Goal: Transaction & Acquisition: Purchase product/service

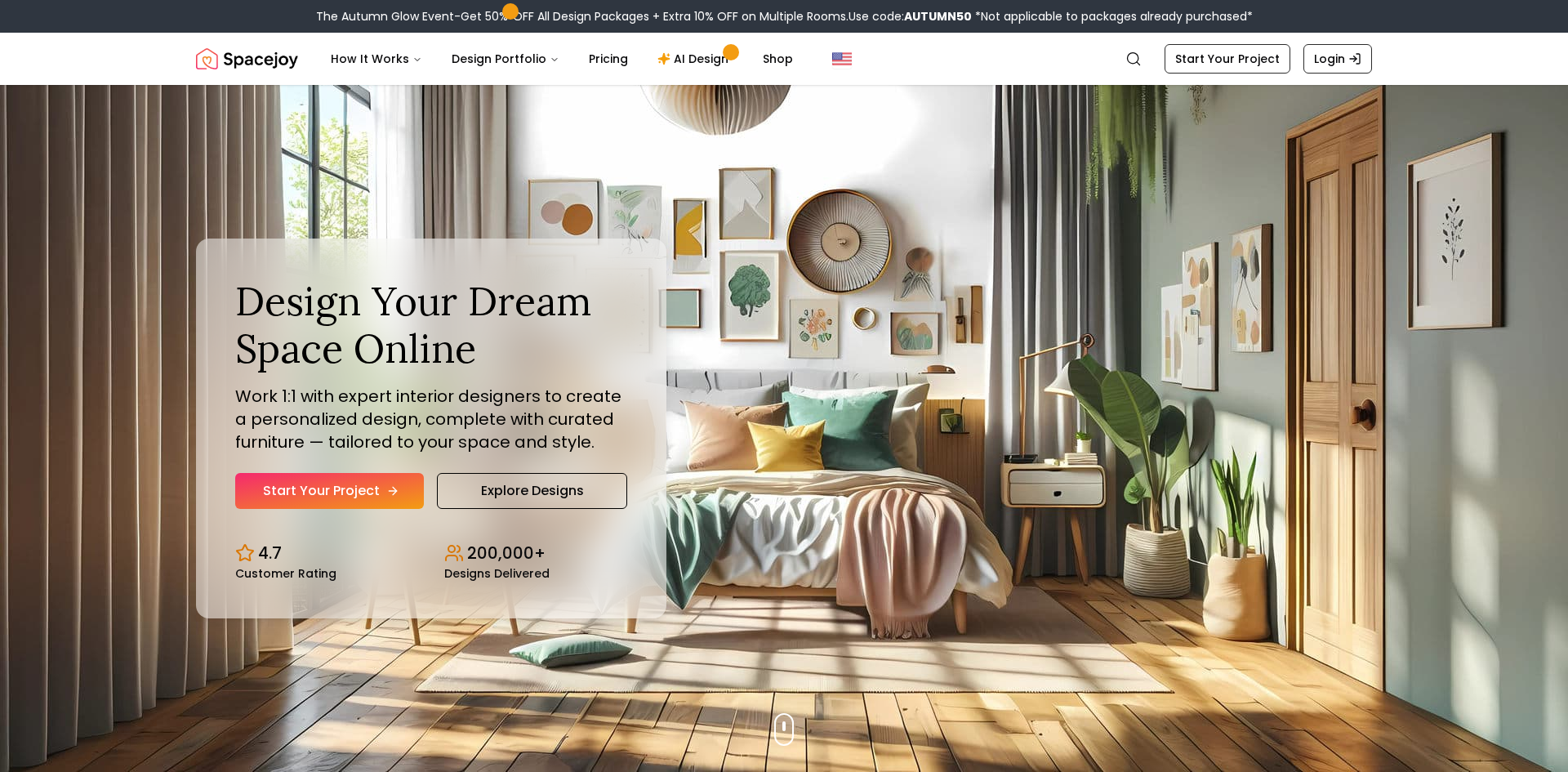
click at [332, 497] on link "Start Your Project" at bounding box center [330, 491] width 189 height 36
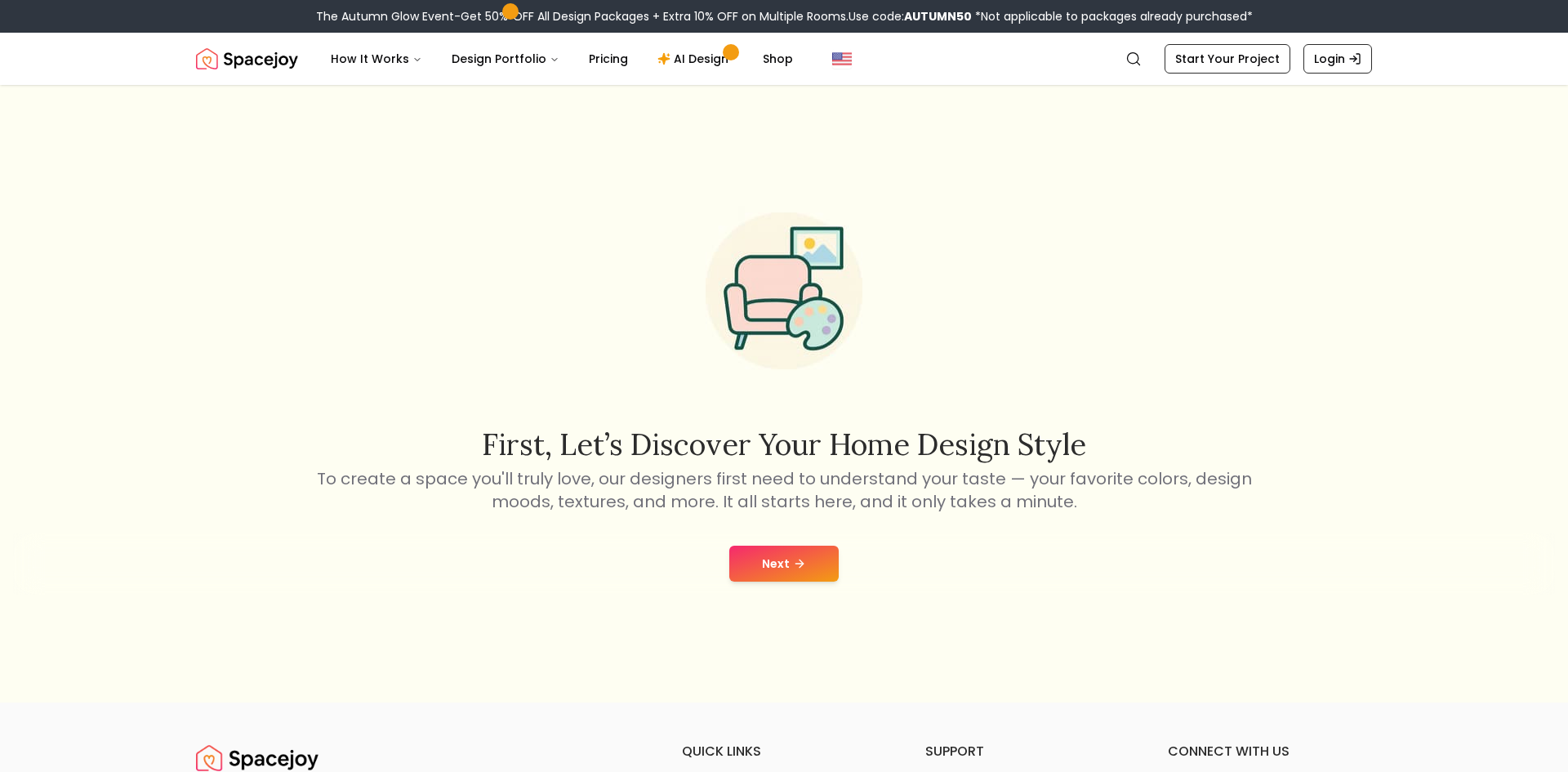
click at [762, 567] on button "Next" at bounding box center [784, 564] width 110 height 36
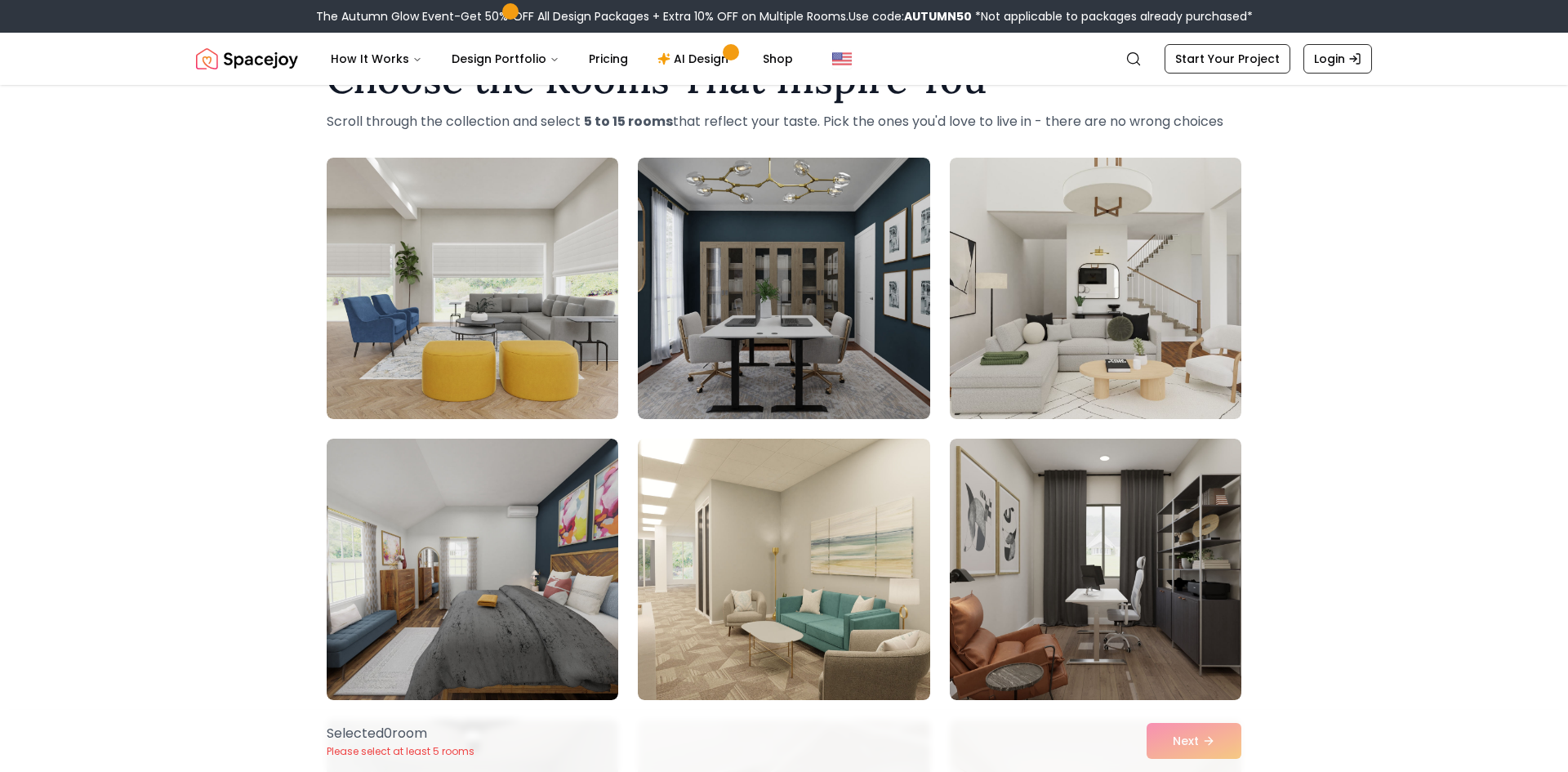
scroll to position [66, 0]
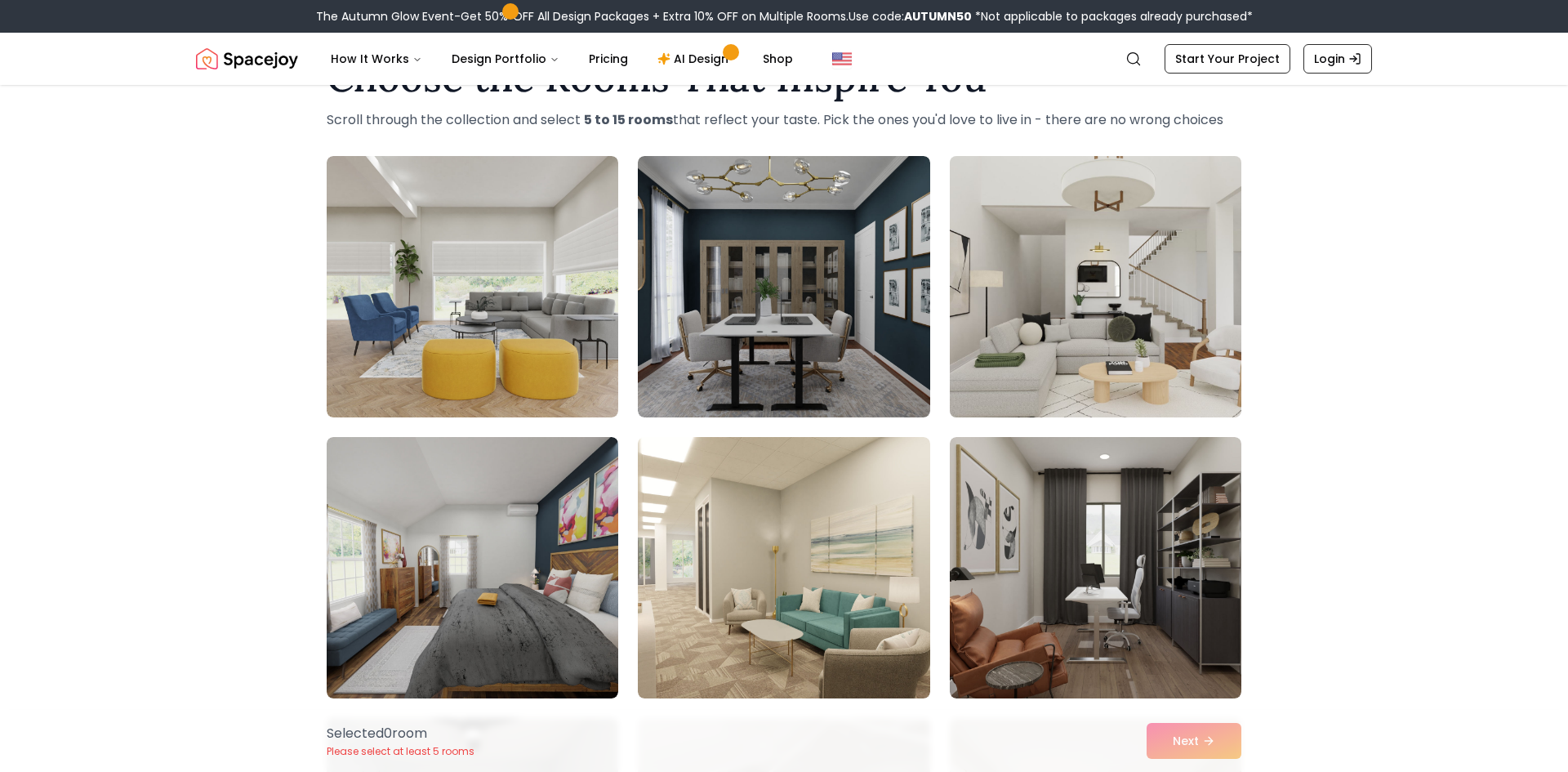
click at [1123, 329] on img at bounding box center [1095, 287] width 306 height 275
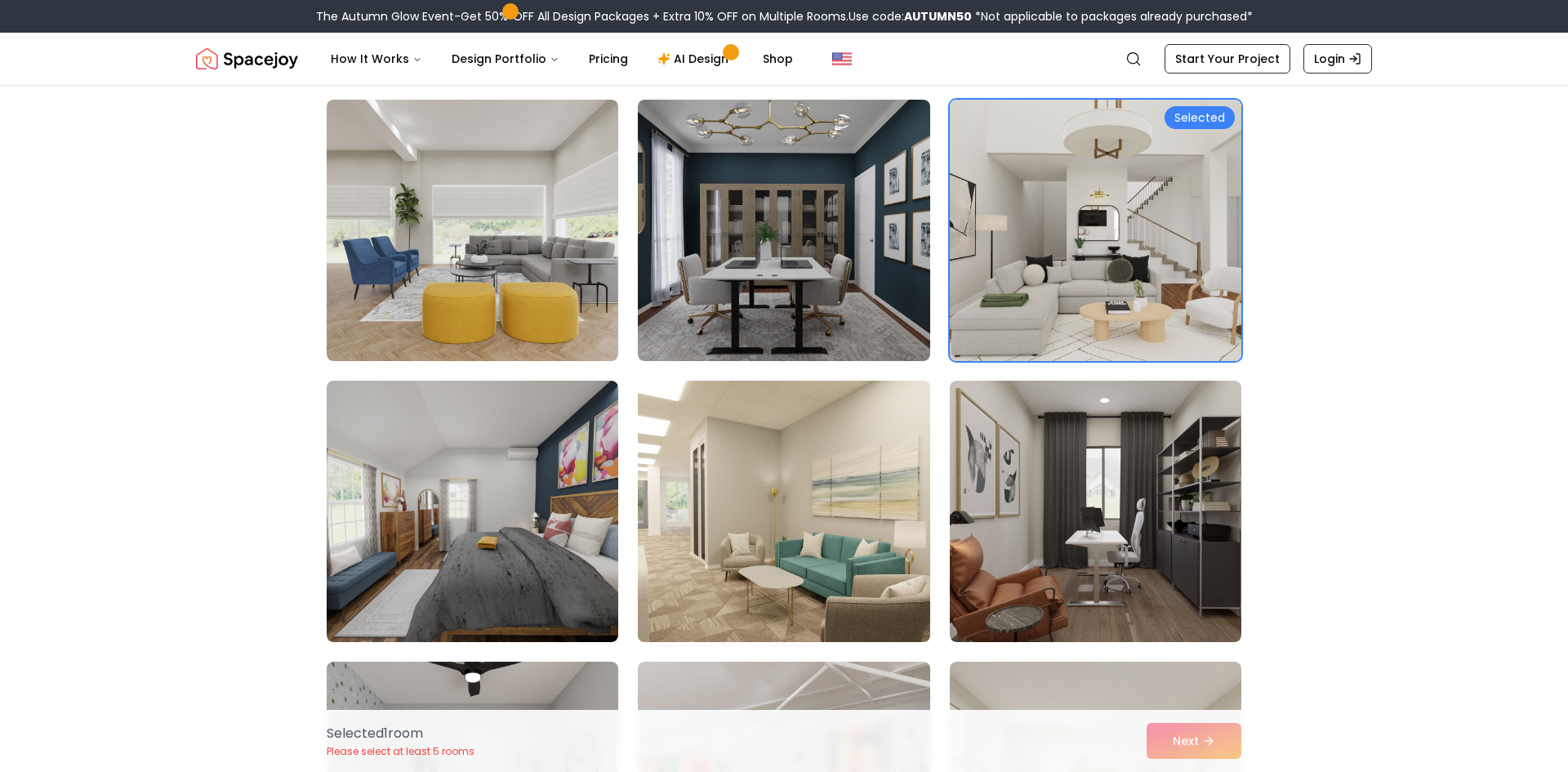
scroll to position [126, 0]
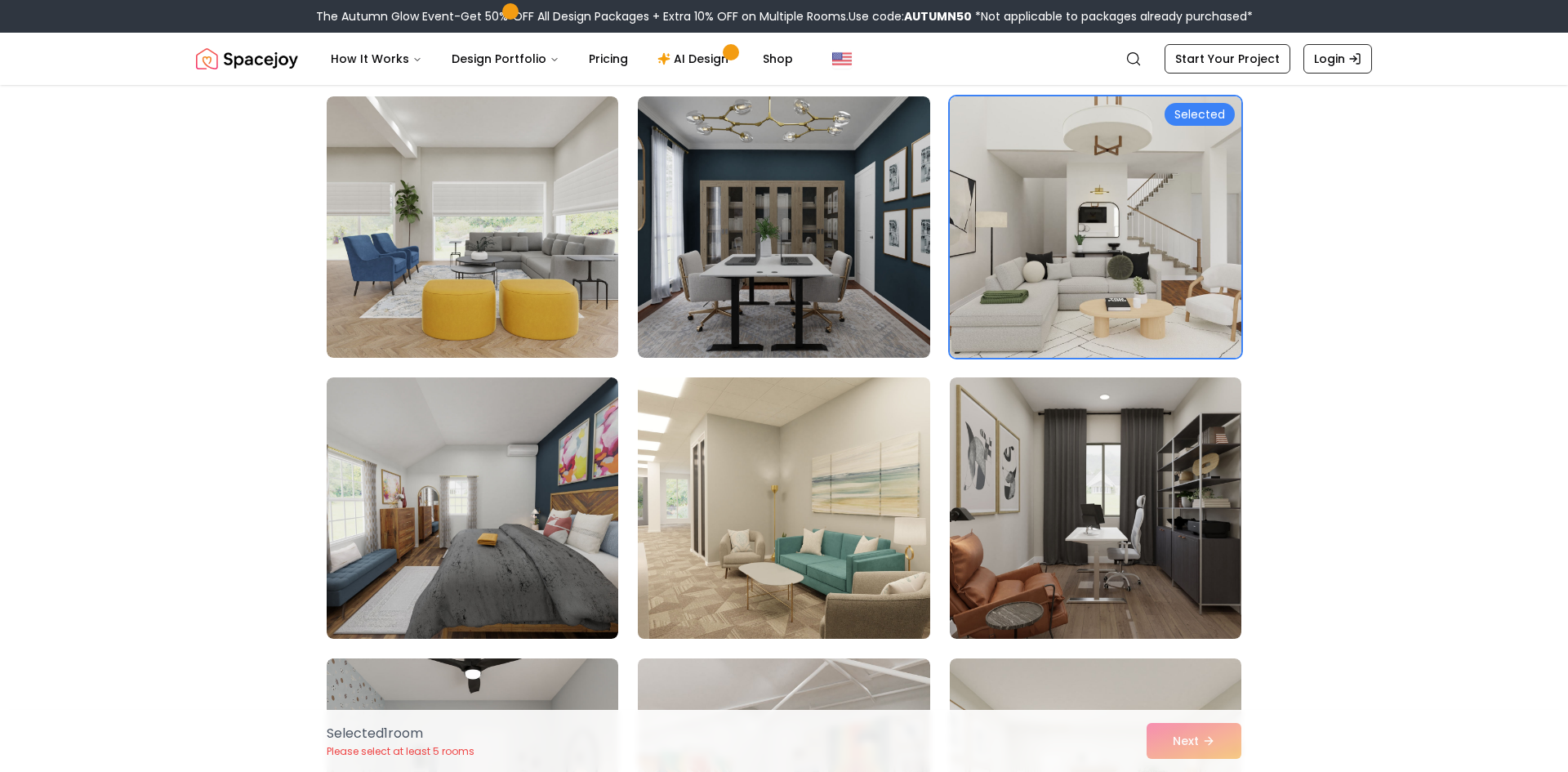
click at [909, 536] on img at bounding box center [783, 509] width 306 height 275
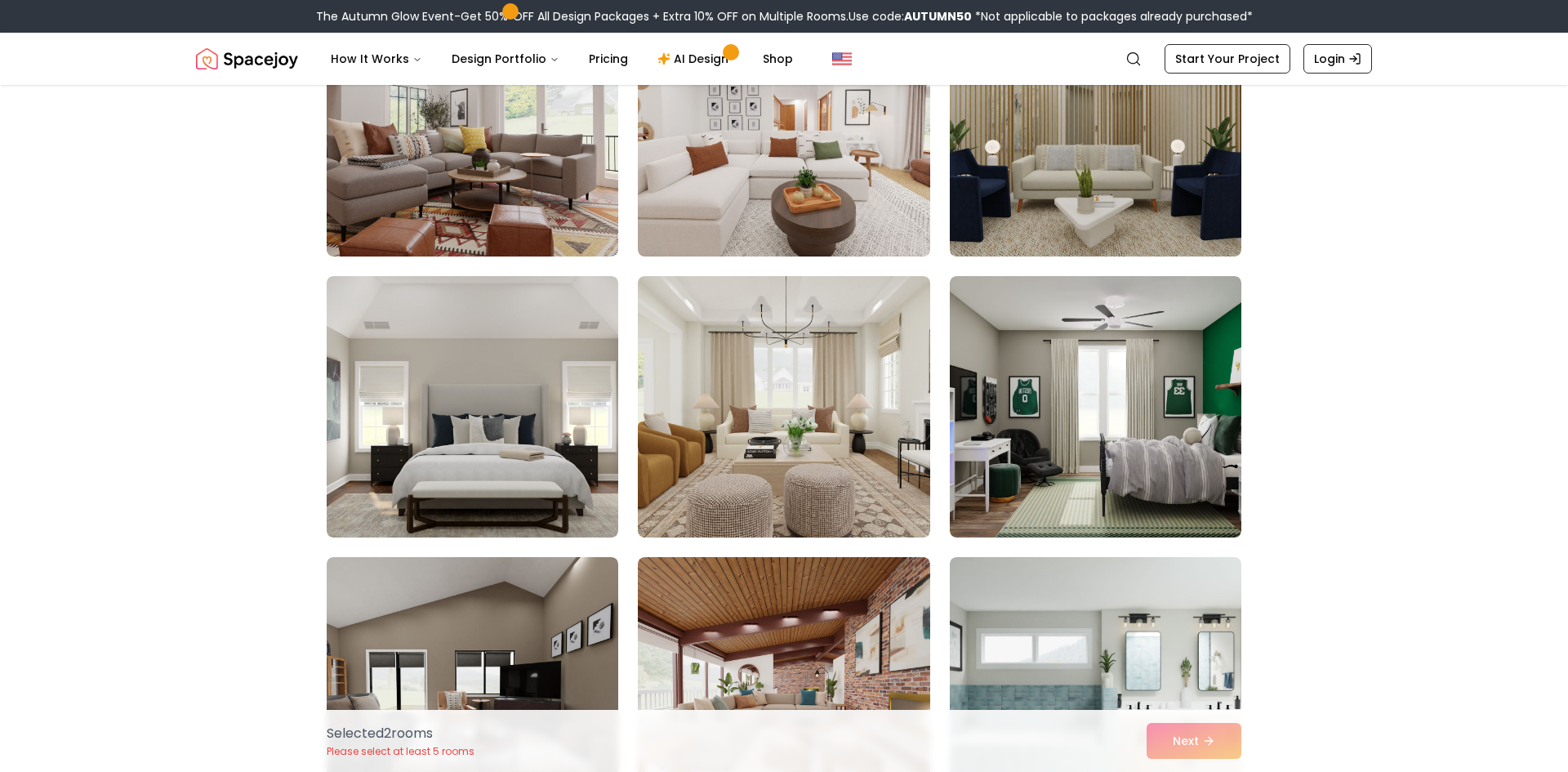
scroll to position [1356, 0]
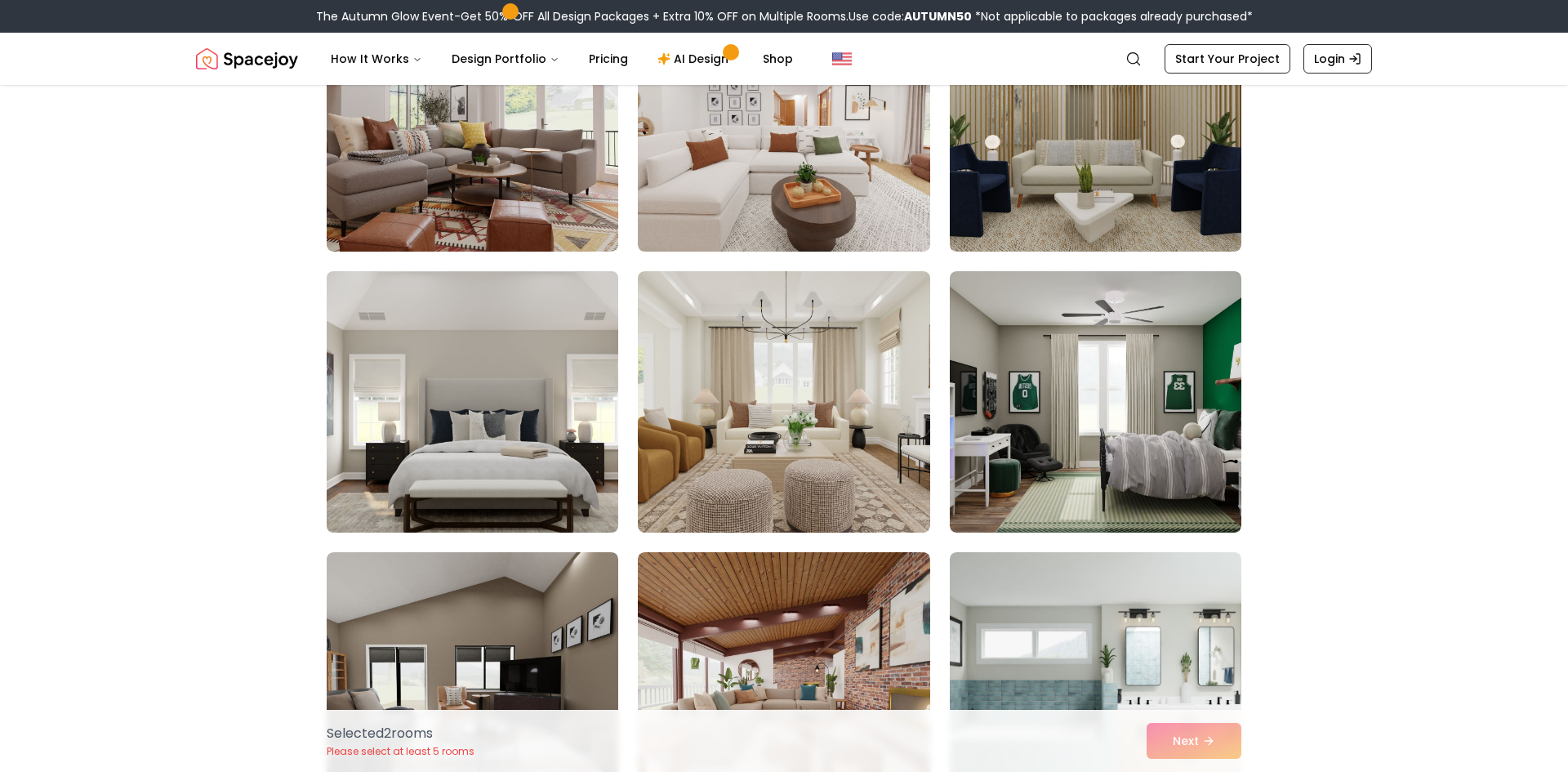
click at [523, 410] on img at bounding box center [472, 402] width 306 height 275
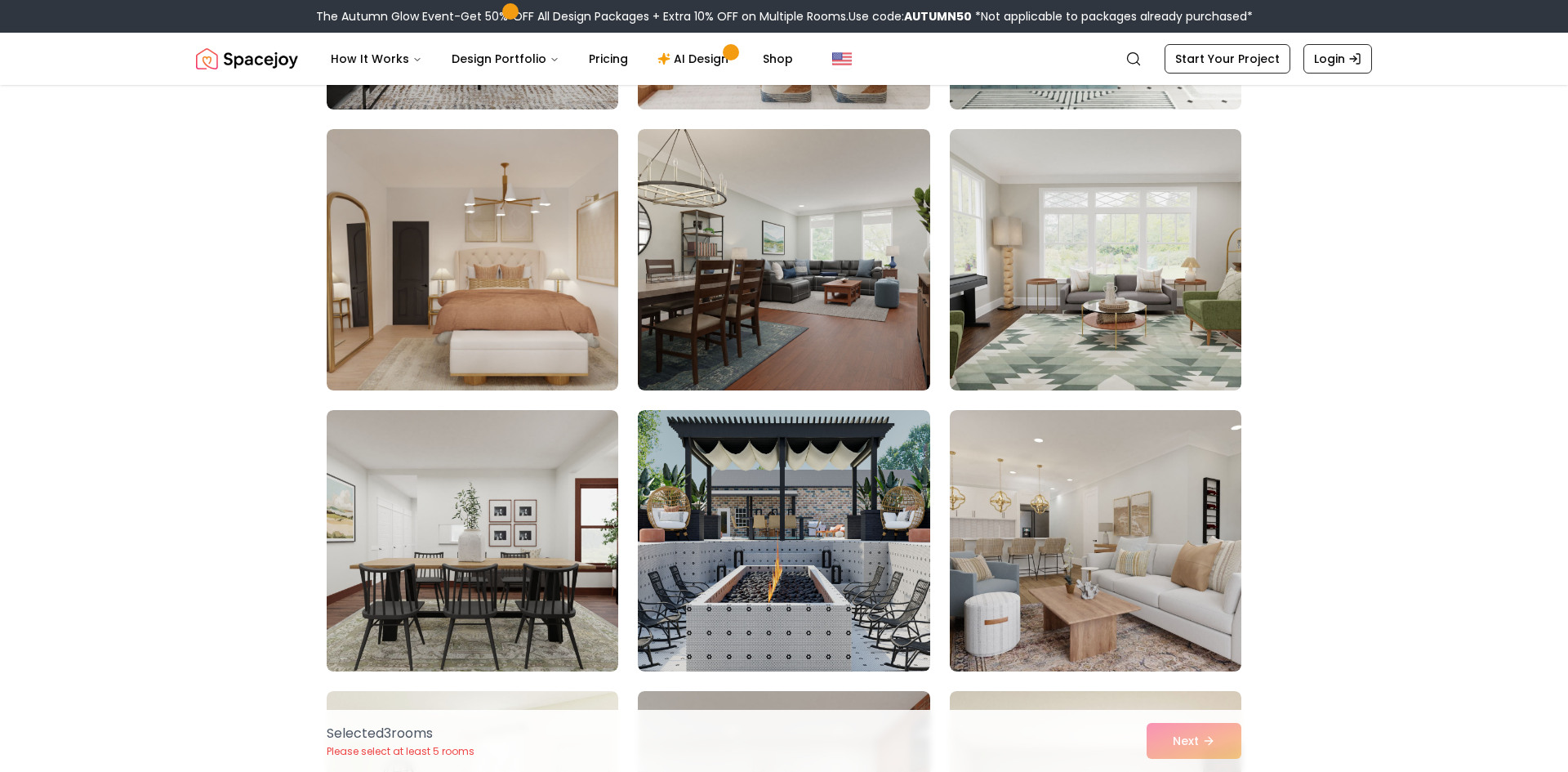
scroll to position [2094, 0]
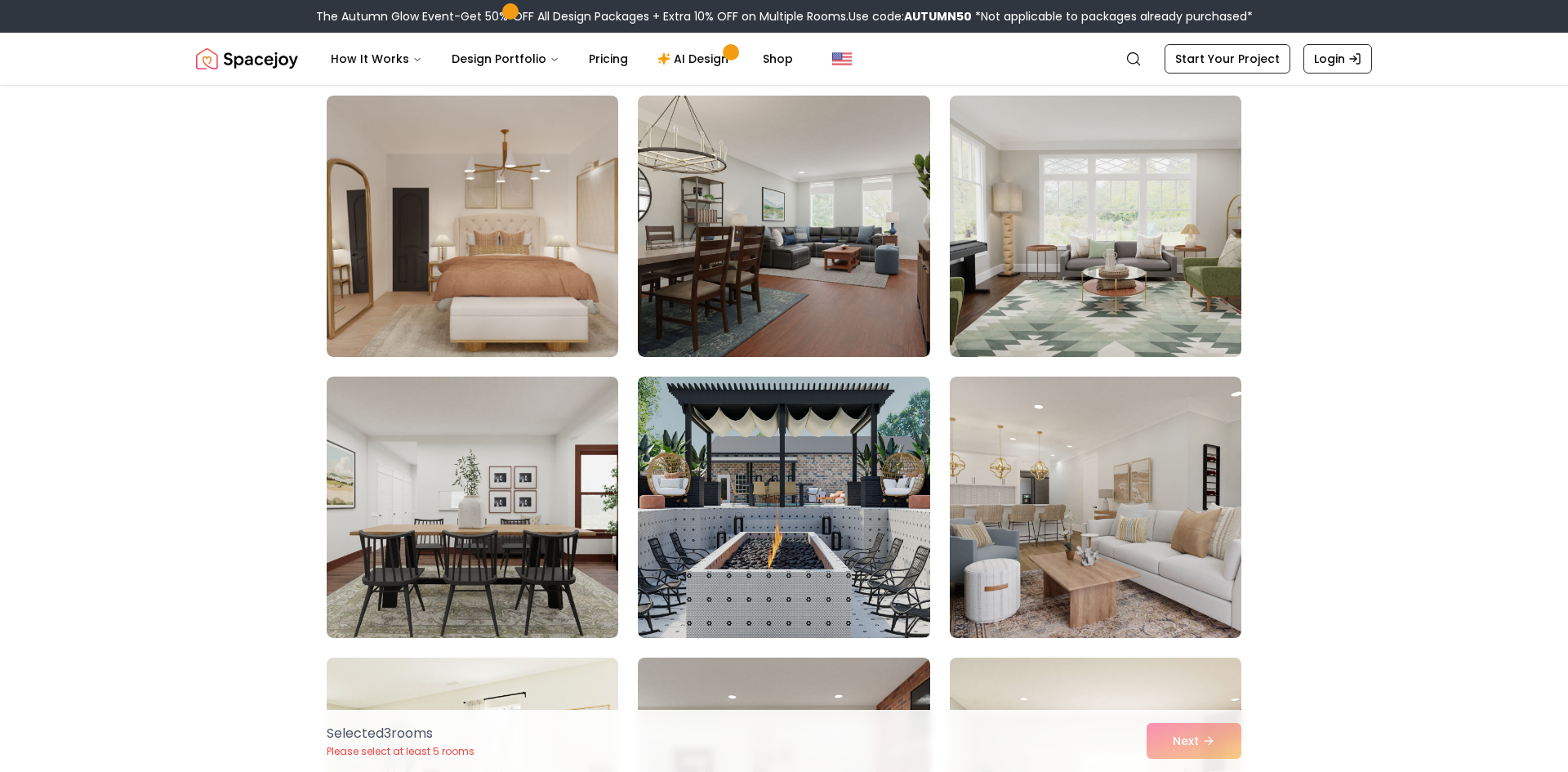
click at [792, 463] on img at bounding box center [784, 508] width 292 height 261
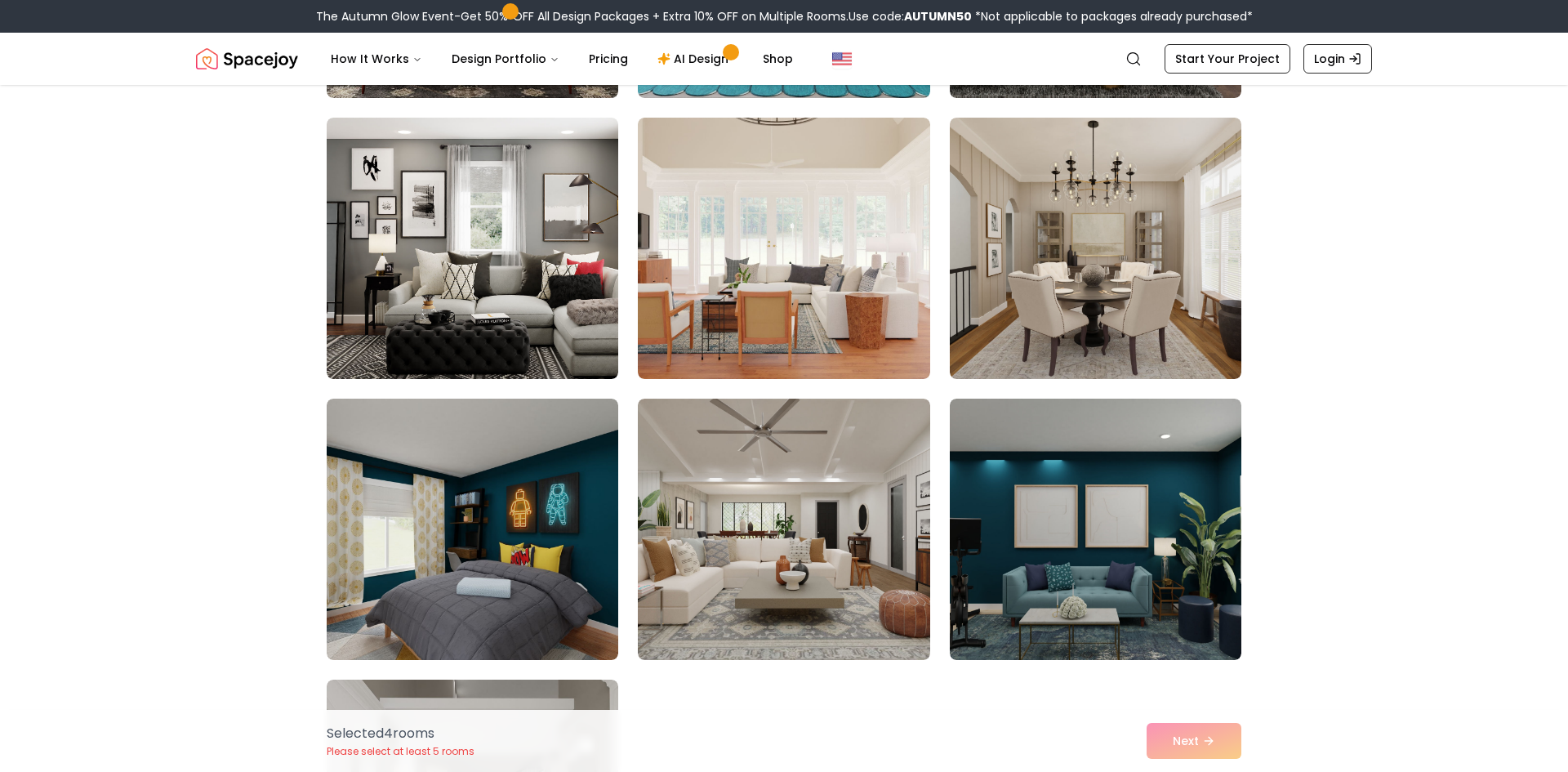
scroll to position [3198, 0]
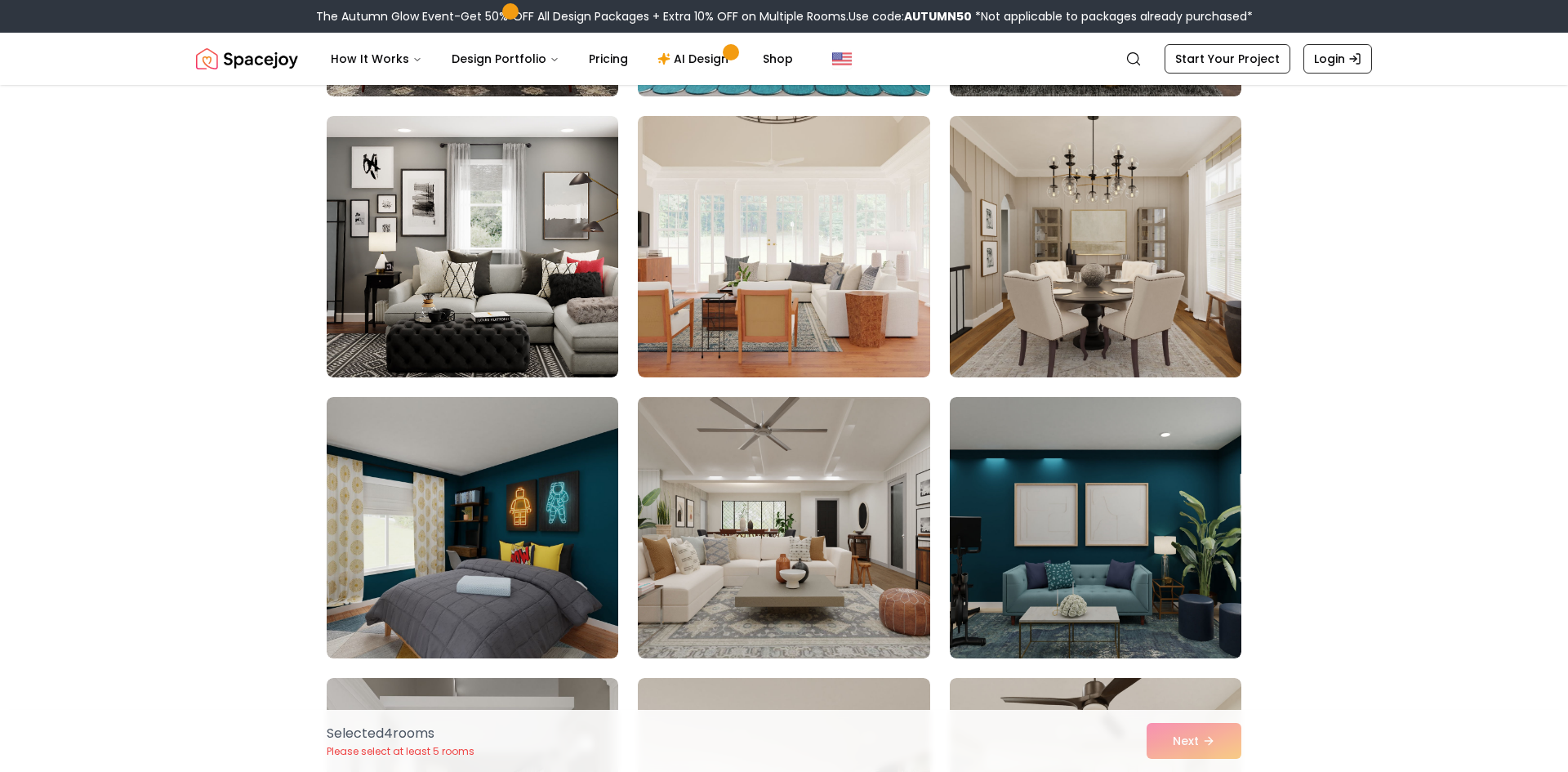
click at [993, 356] on img at bounding box center [1095, 247] width 306 height 275
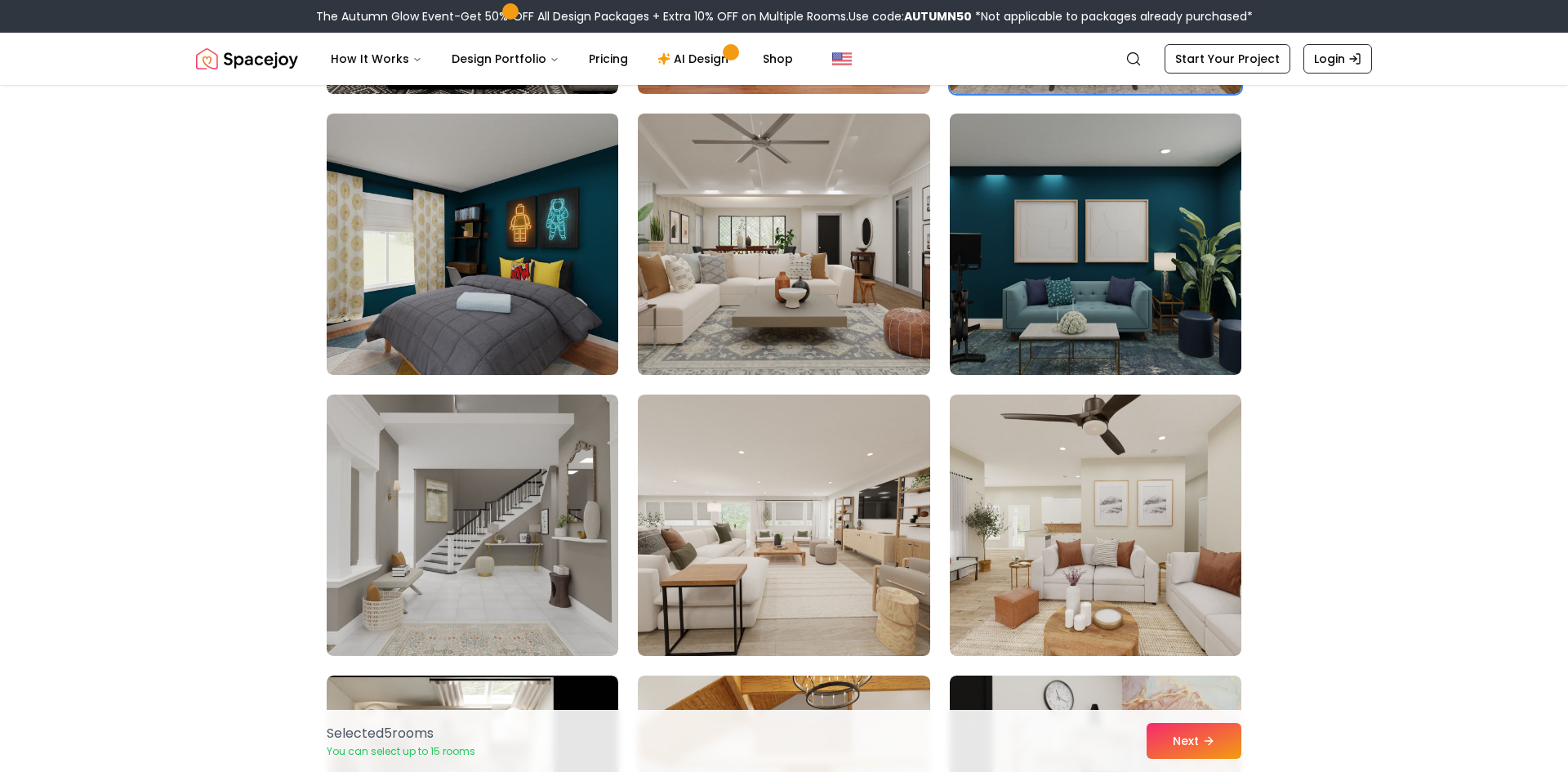
scroll to position [3535, 0]
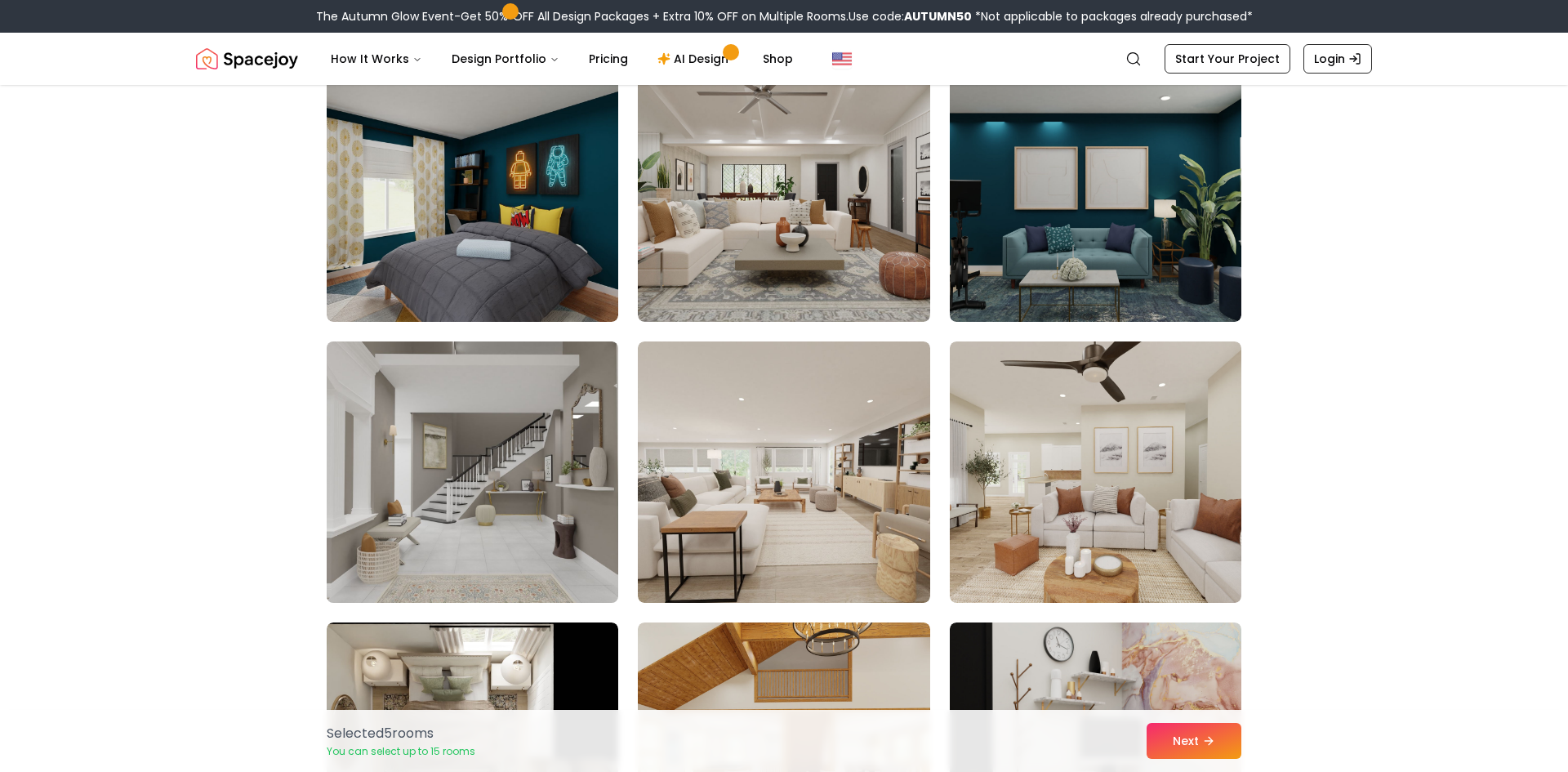
click at [505, 548] on img at bounding box center [472, 472] width 306 height 275
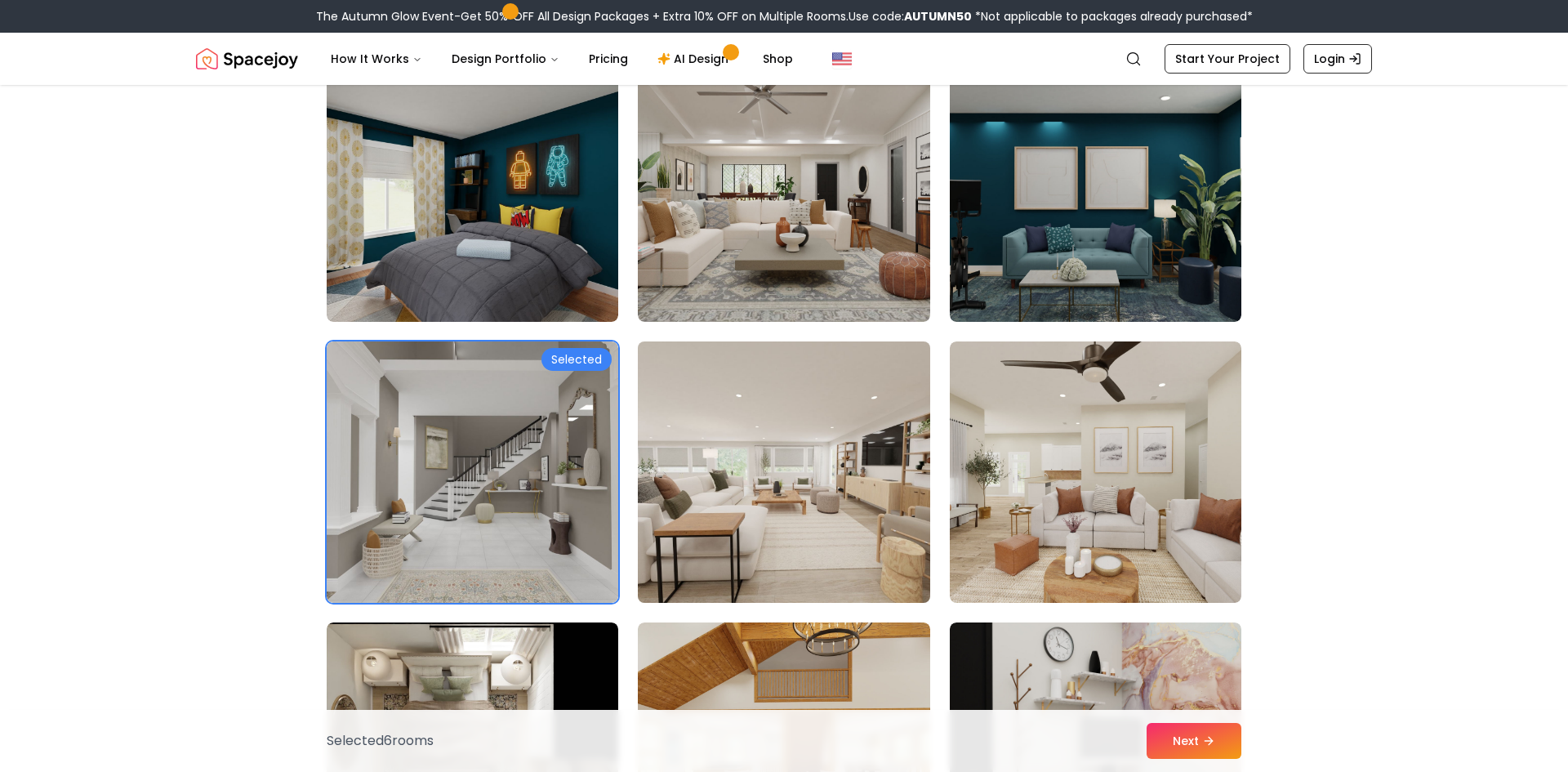
click at [717, 514] on img at bounding box center [783, 472] width 306 height 275
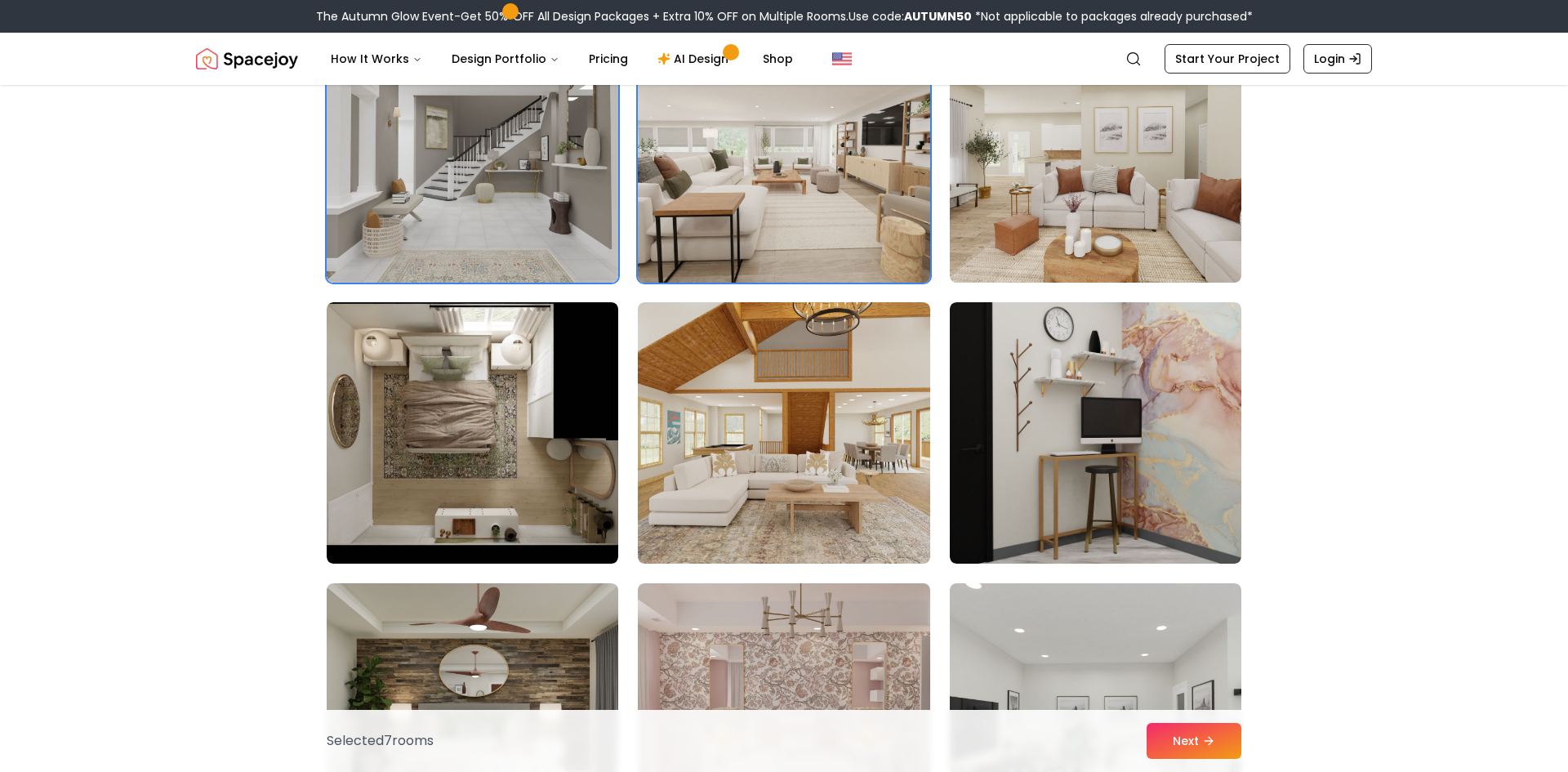
scroll to position [3864, 0]
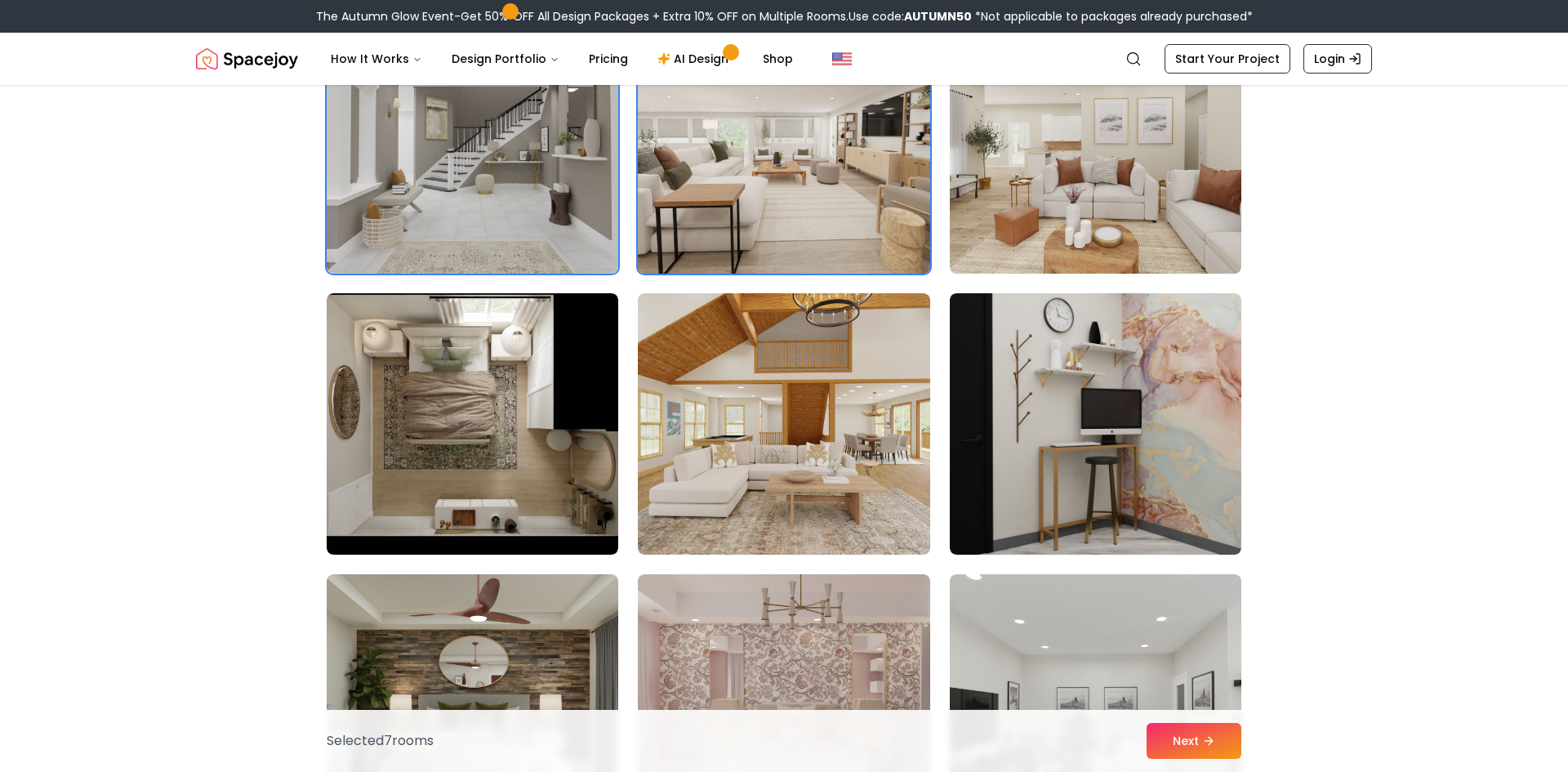
click at [717, 514] on img at bounding box center [784, 424] width 292 height 261
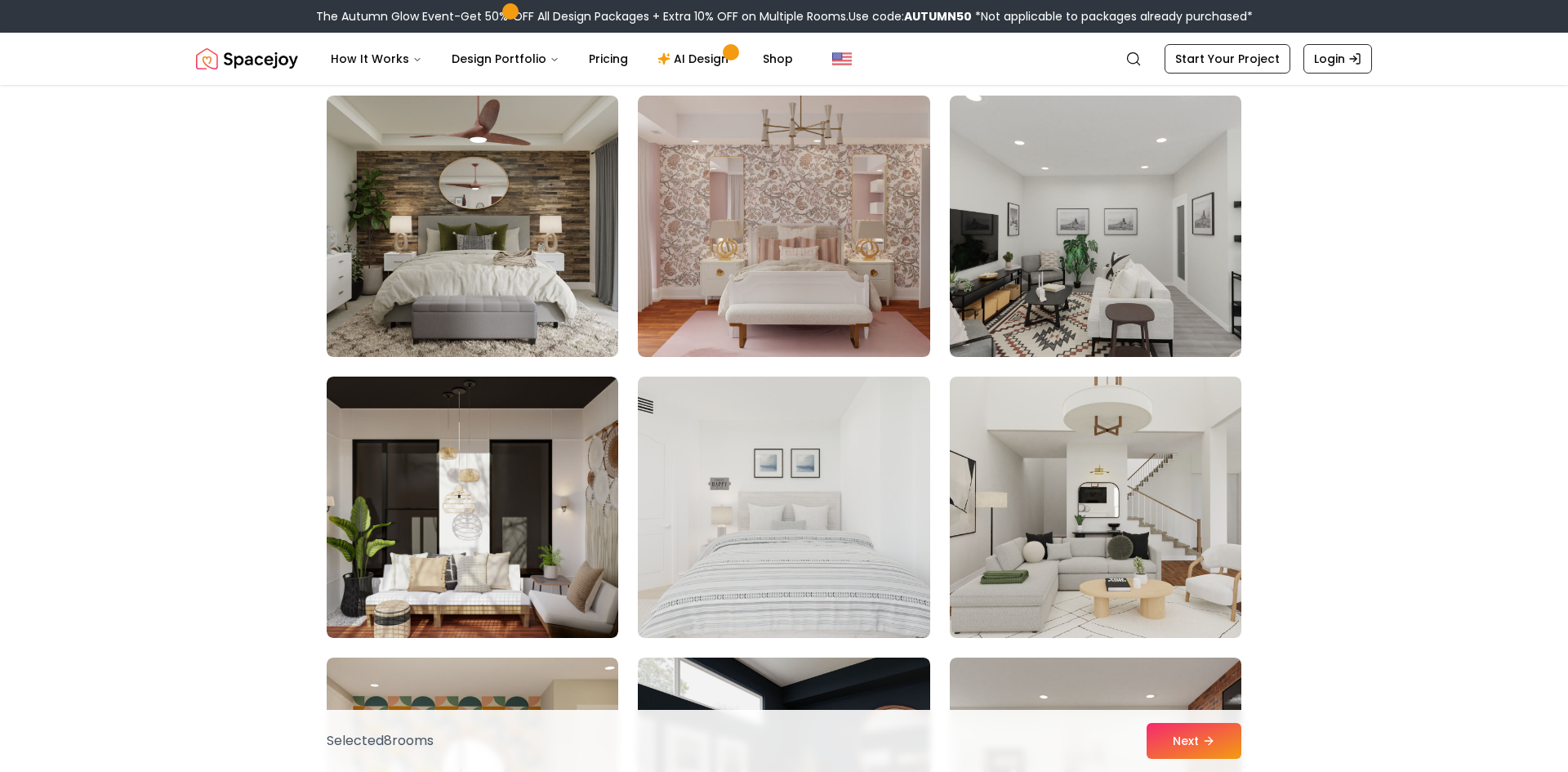
scroll to position [4346, 0]
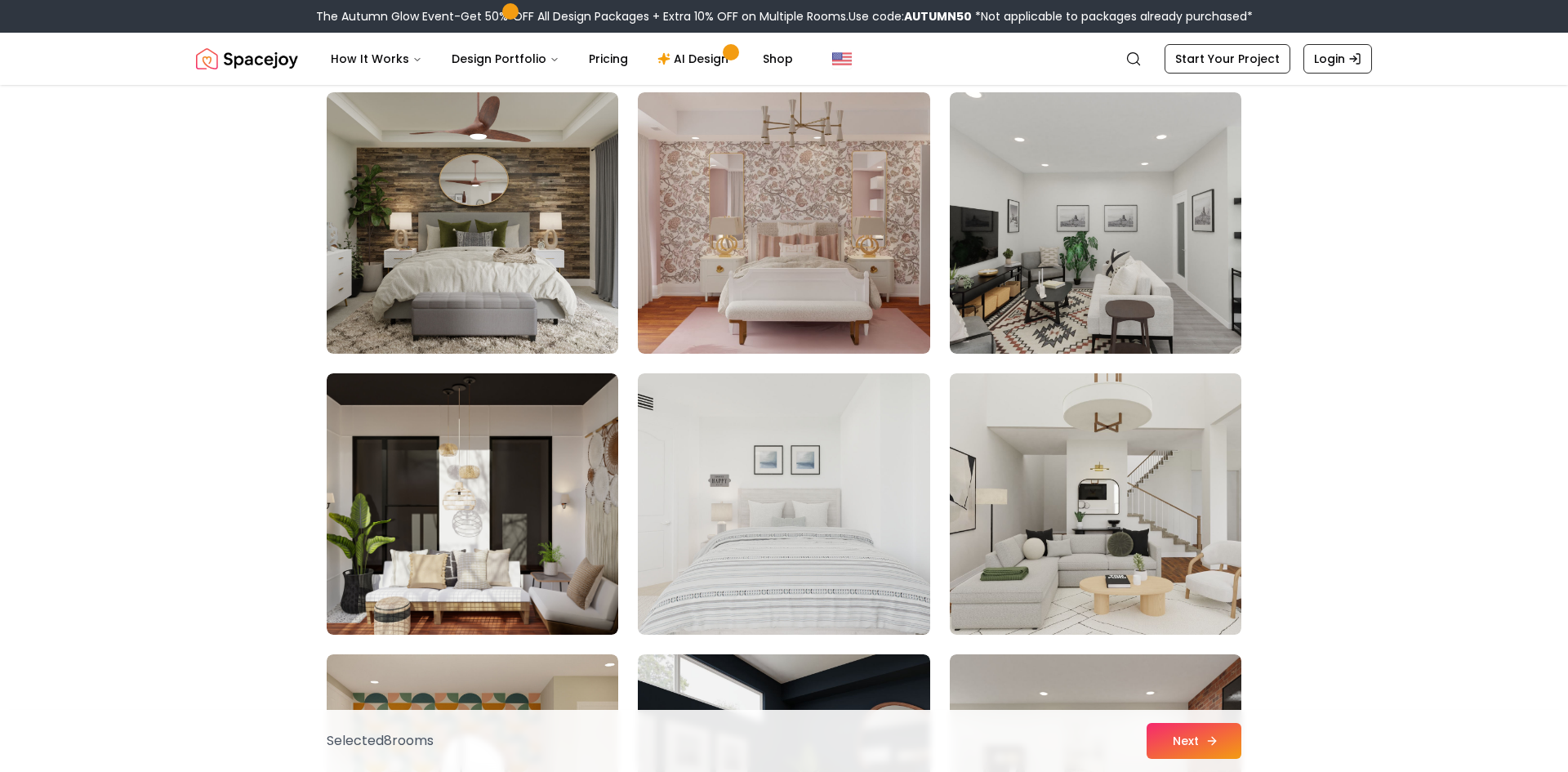
click at [1188, 750] on button "Next" at bounding box center [1193, 741] width 94 height 36
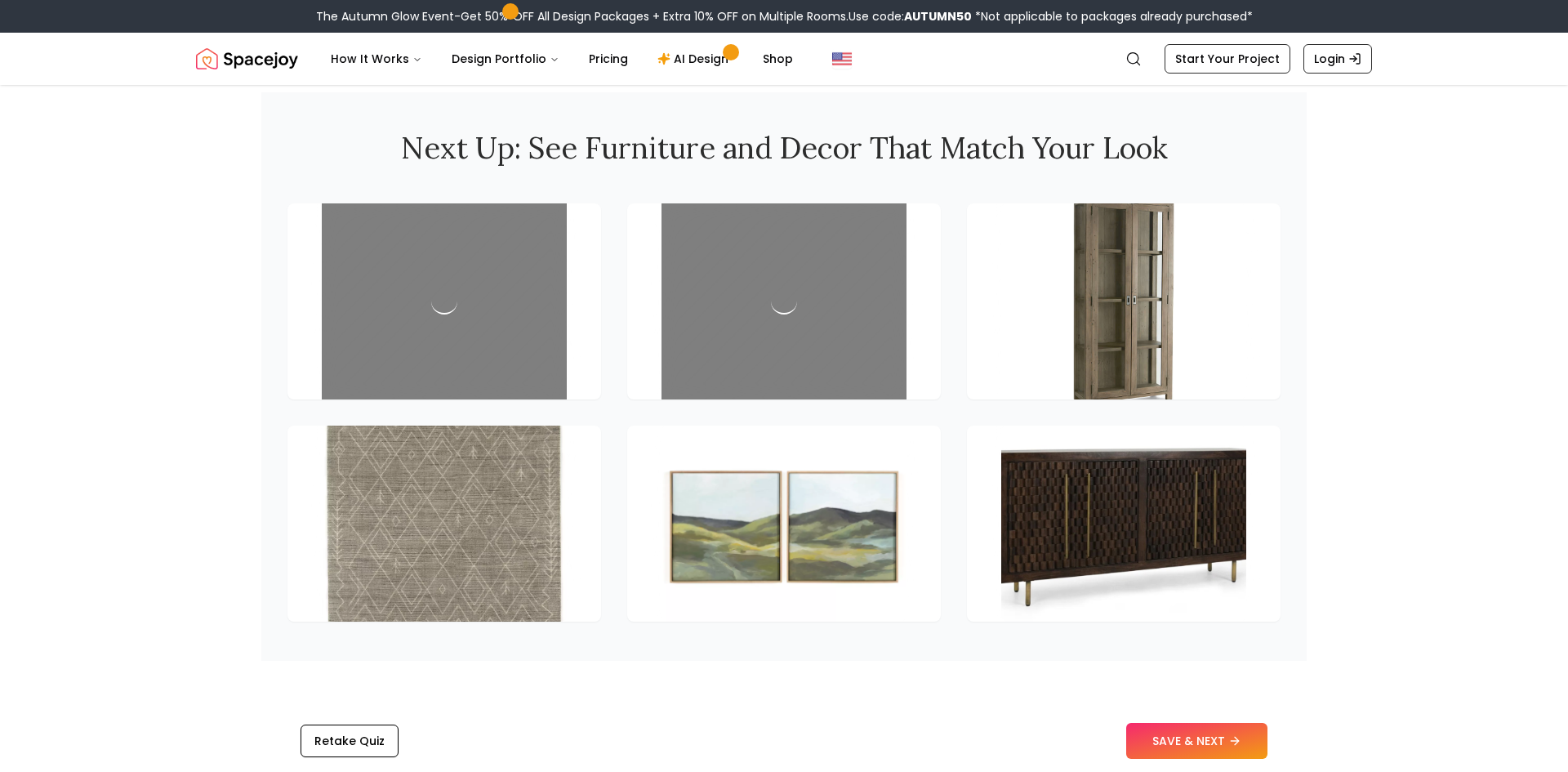
scroll to position [2195, 0]
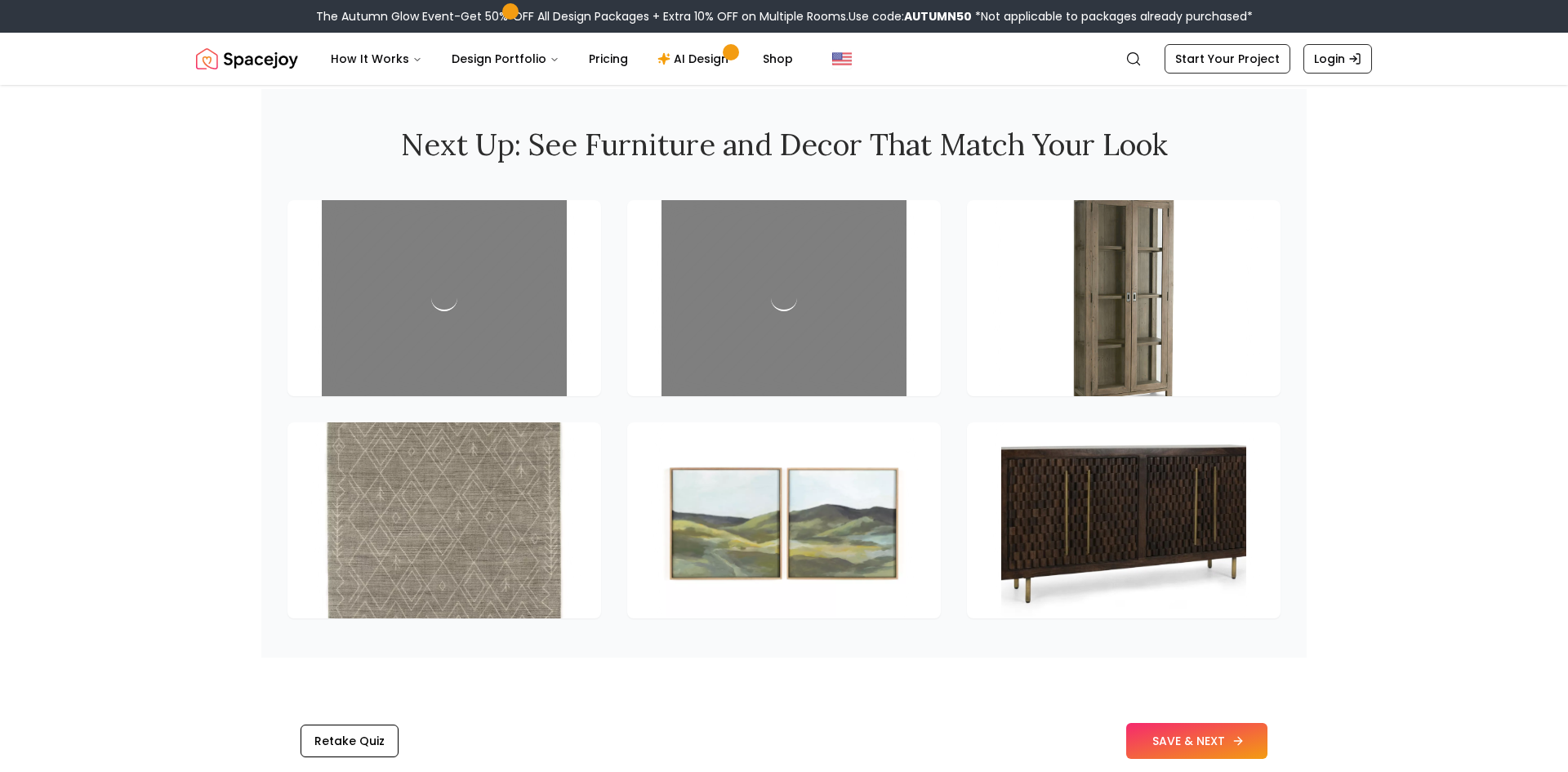
click at [1216, 748] on button "SAVE & NEXT" at bounding box center [1197, 741] width 141 height 36
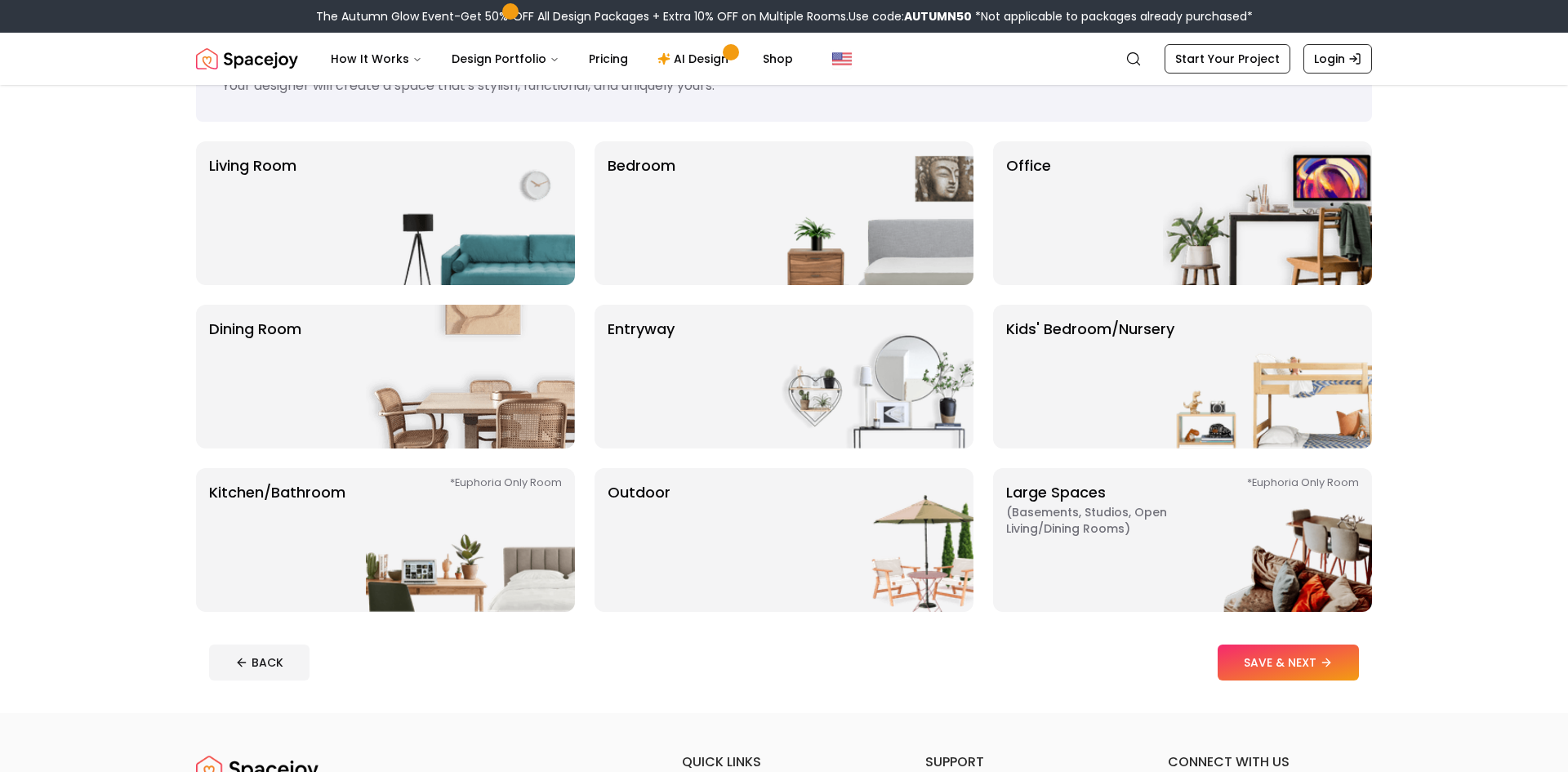
scroll to position [86, 0]
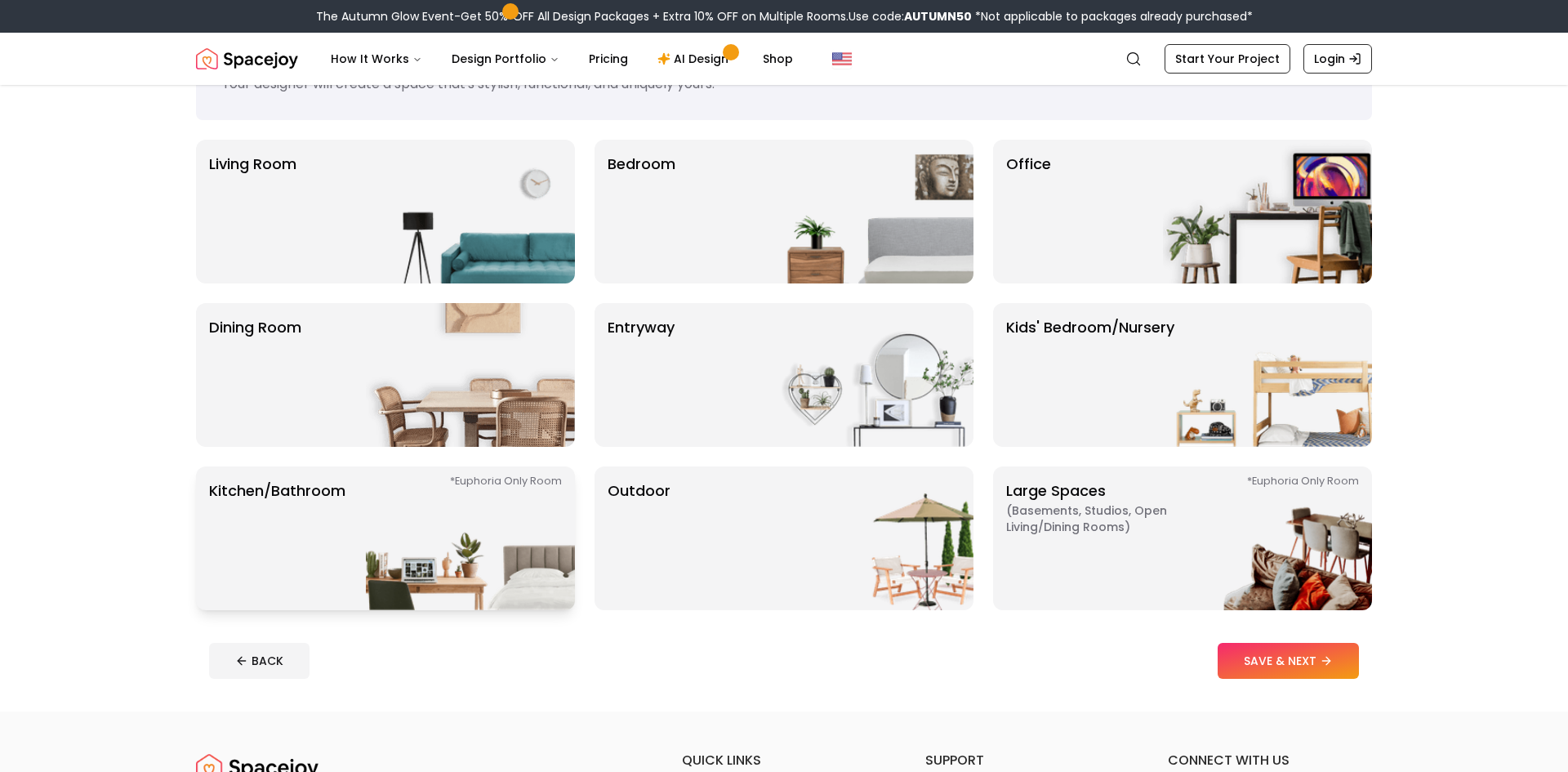
click at [437, 556] on img at bounding box center [470, 538] width 209 height 144
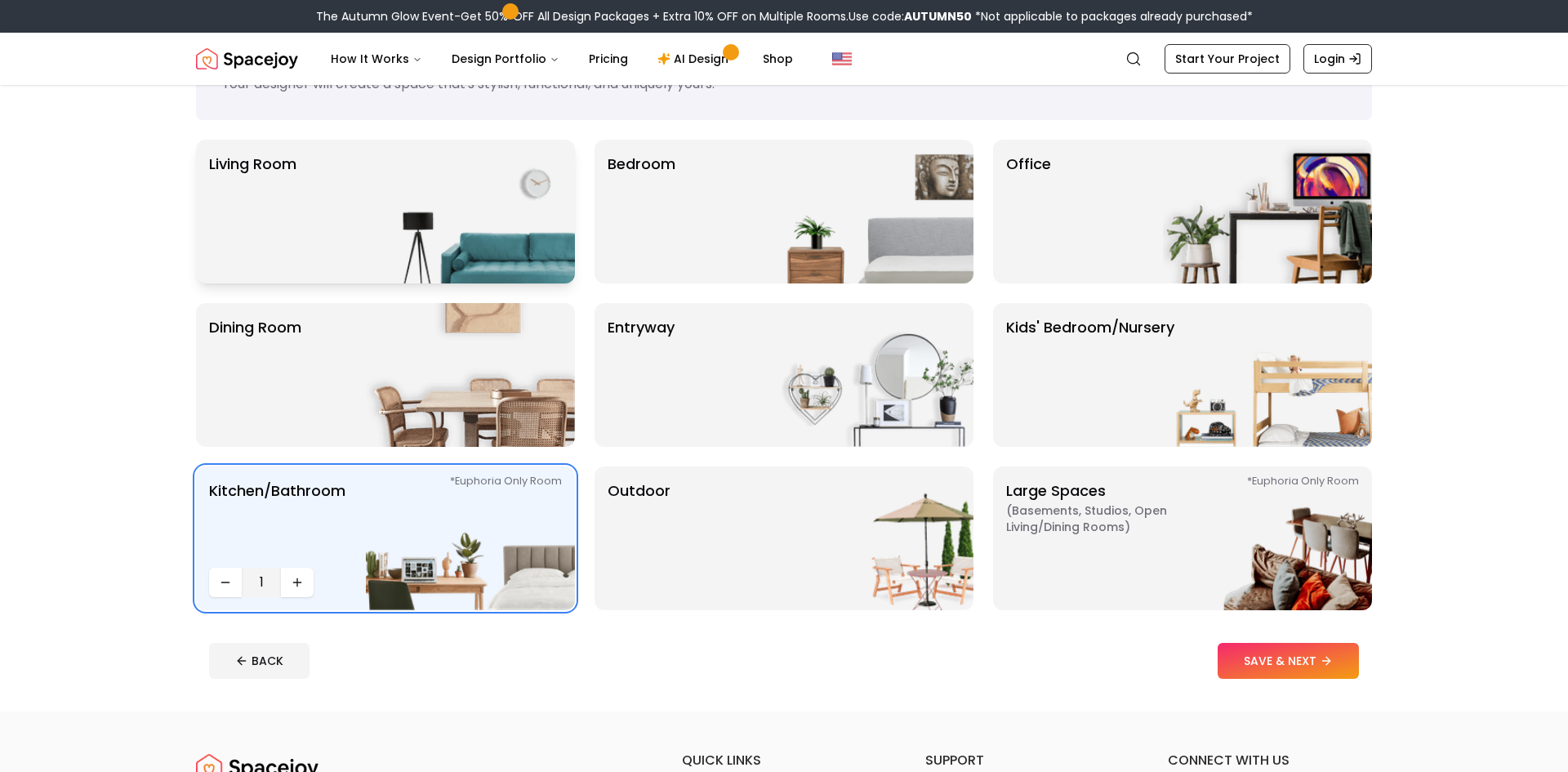
click at [426, 177] on img at bounding box center [470, 211] width 209 height 144
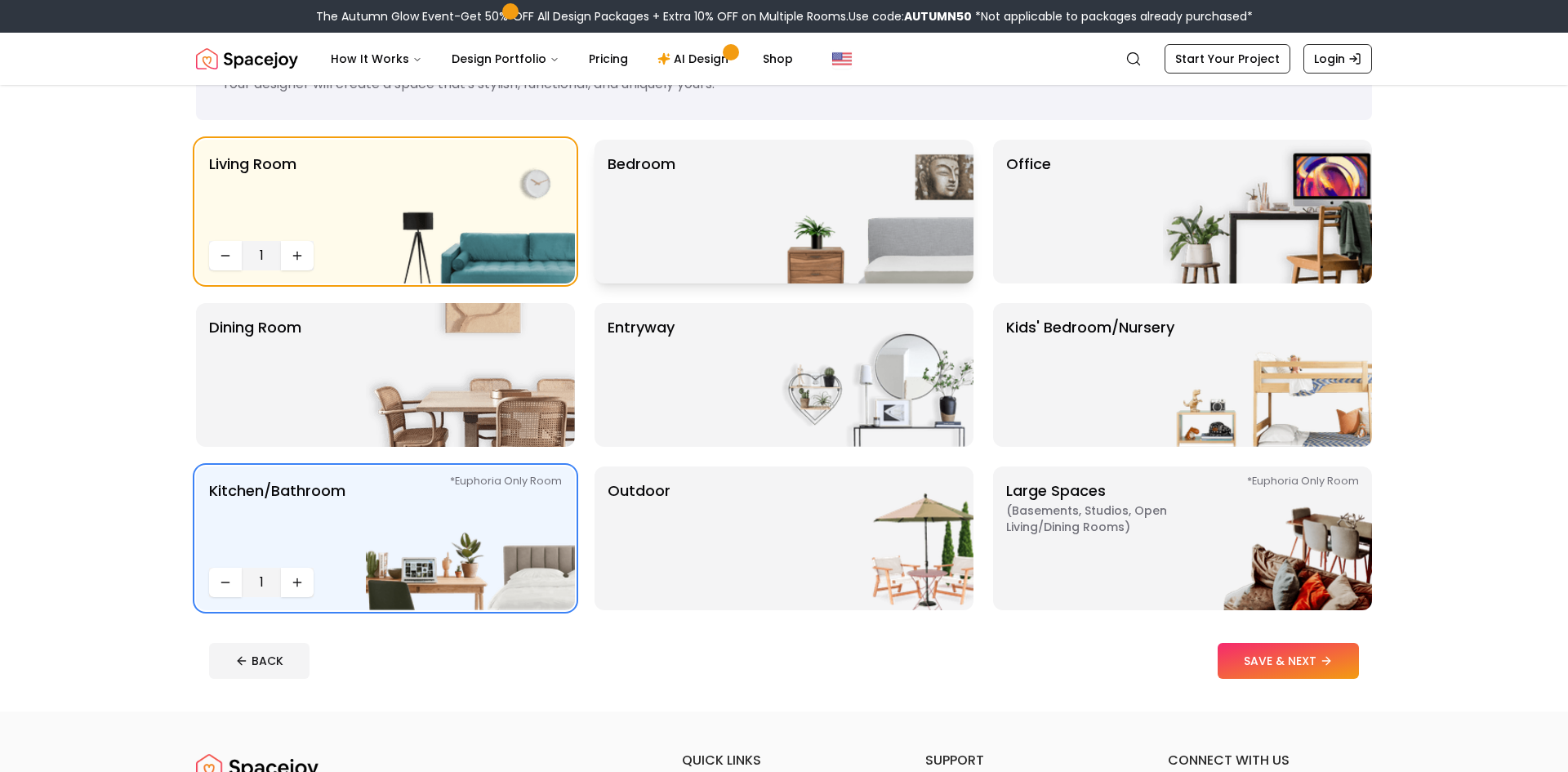
click at [702, 246] on div "Bedroom" at bounding box center [783, 211] width 379 height 144
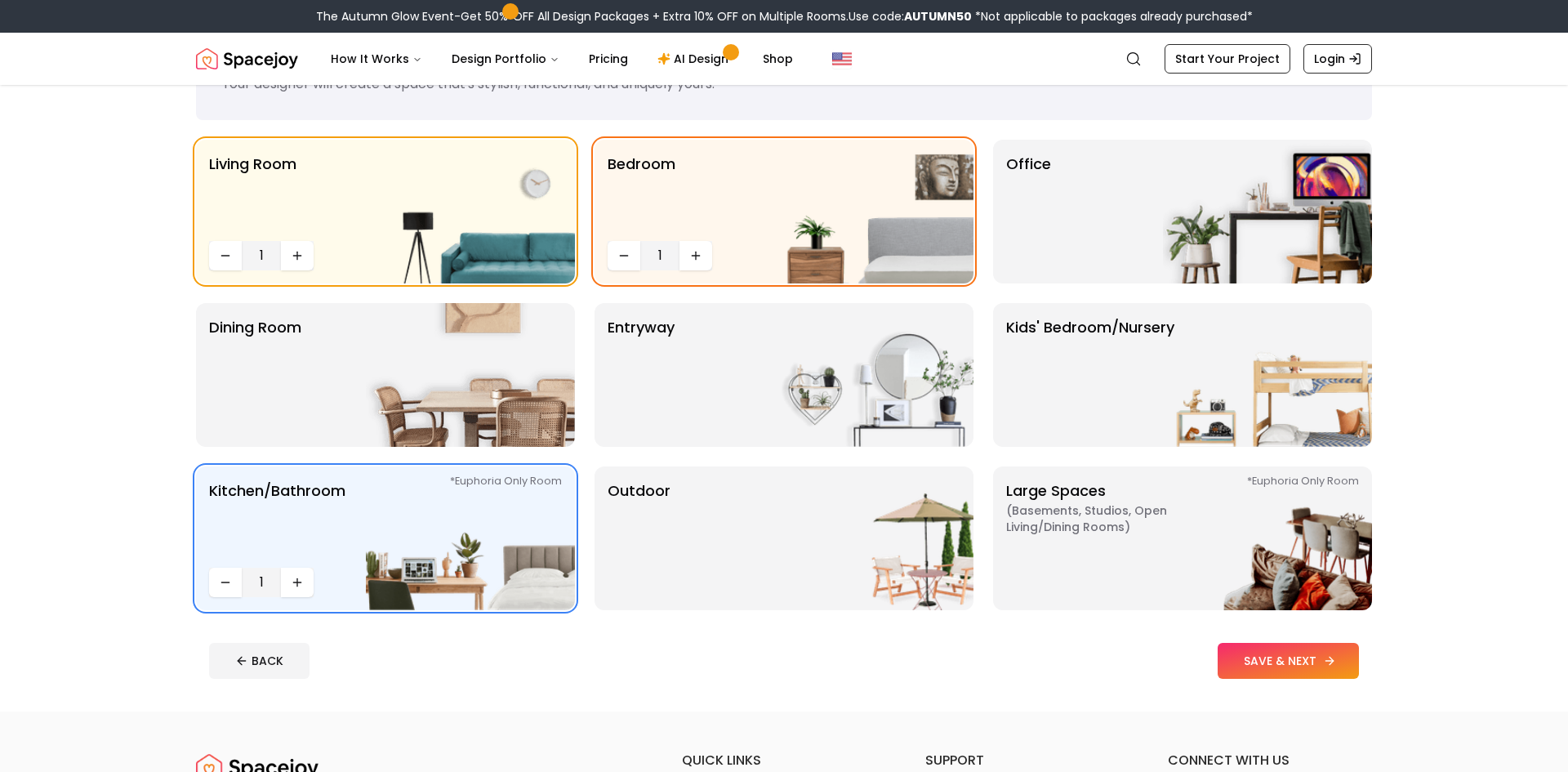
click at [1246, 659] on button "SAVE & NEXT" at bounding box center [1288, 661] width 141 height 36
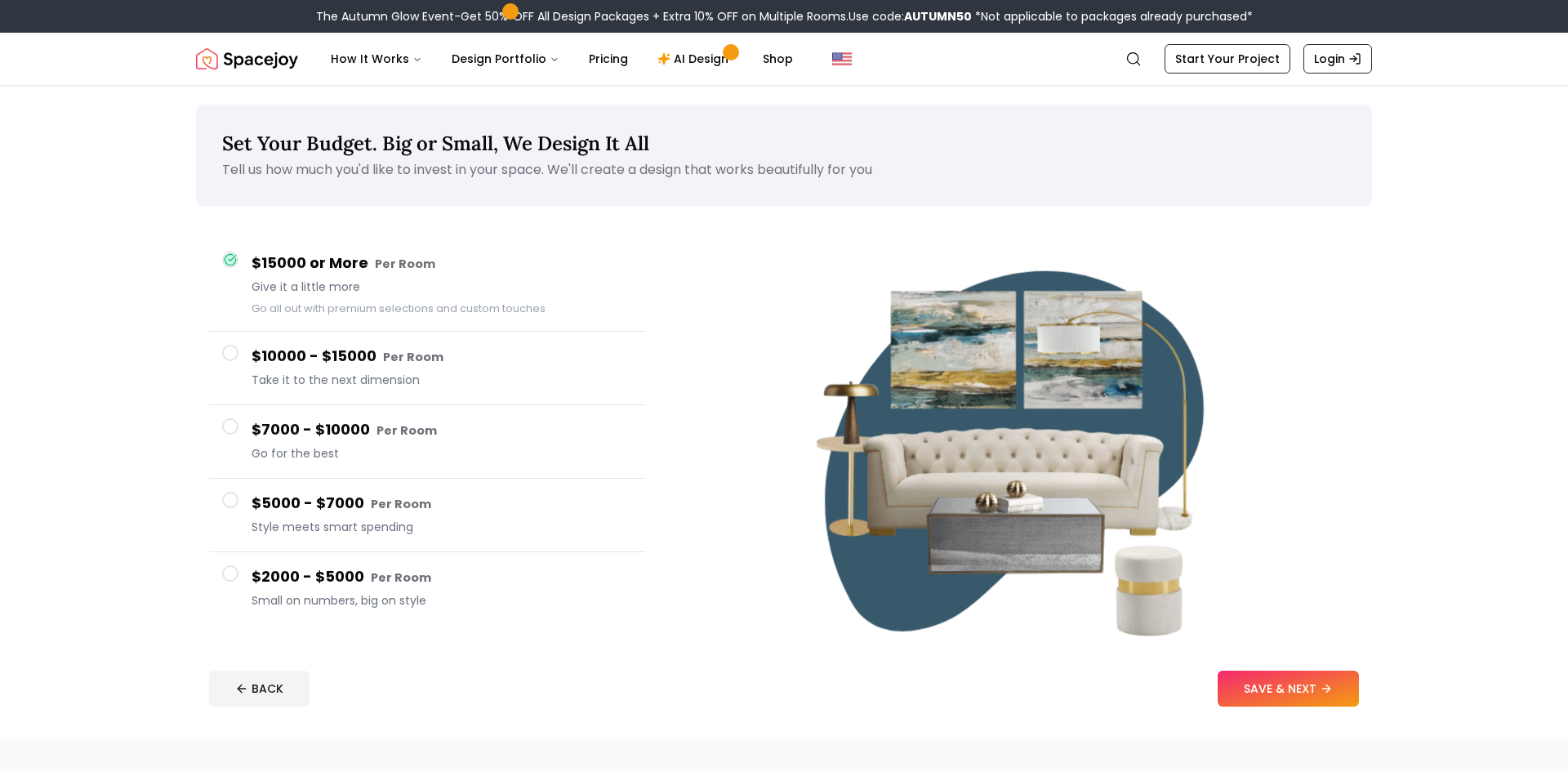
click at [448, 383] on span "Take it to the next dimension" at bounding box center [442, 380] width 381 height 16
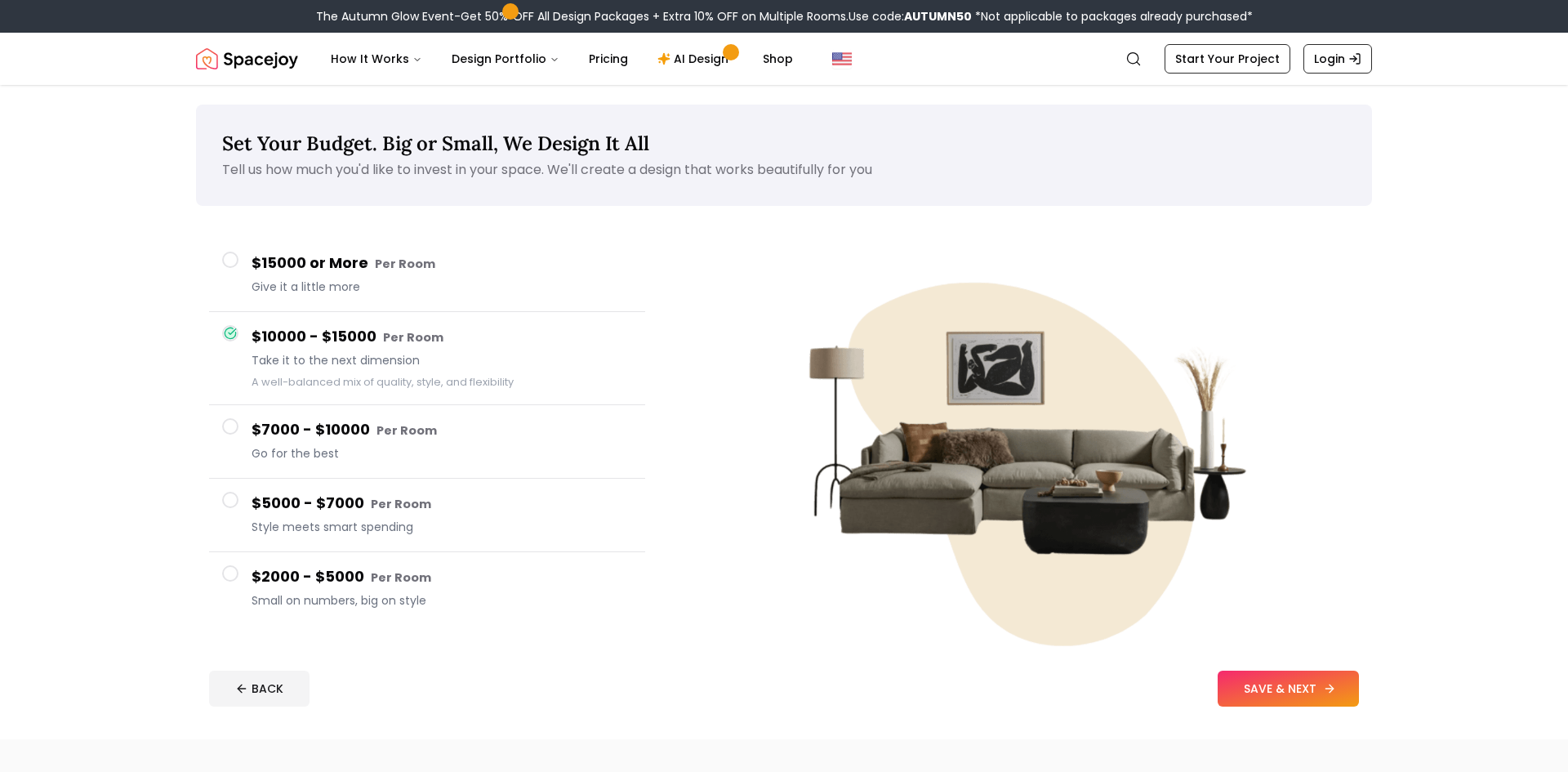
click at [1305, 701] on button "SAVE & NEXT" at bounding box center [1288, 689] width 141 height 36
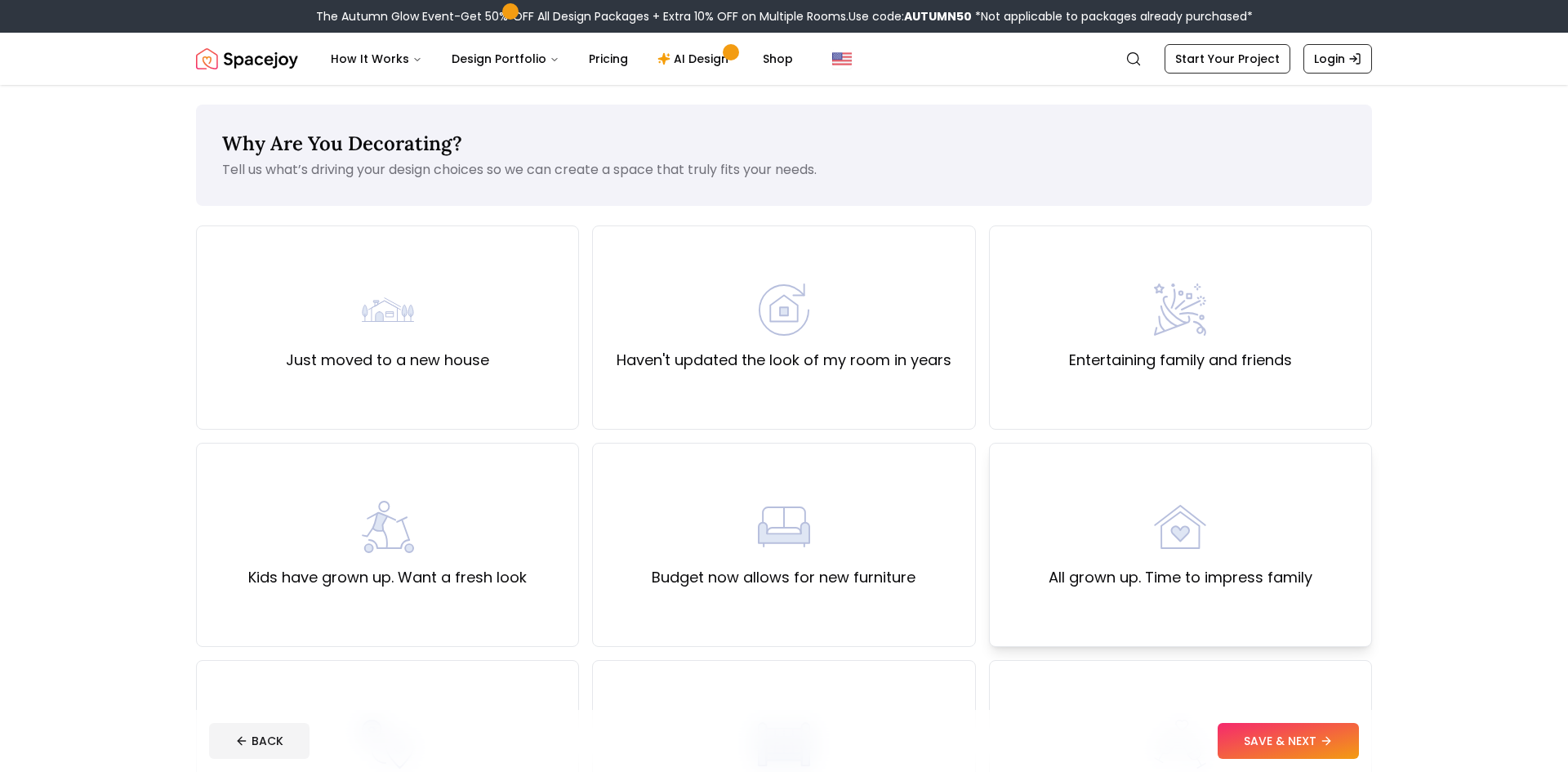
click at [1088, 576] on label "All grown up. Time to impress family" at bounding box center [1180, 577] width 264 height 23
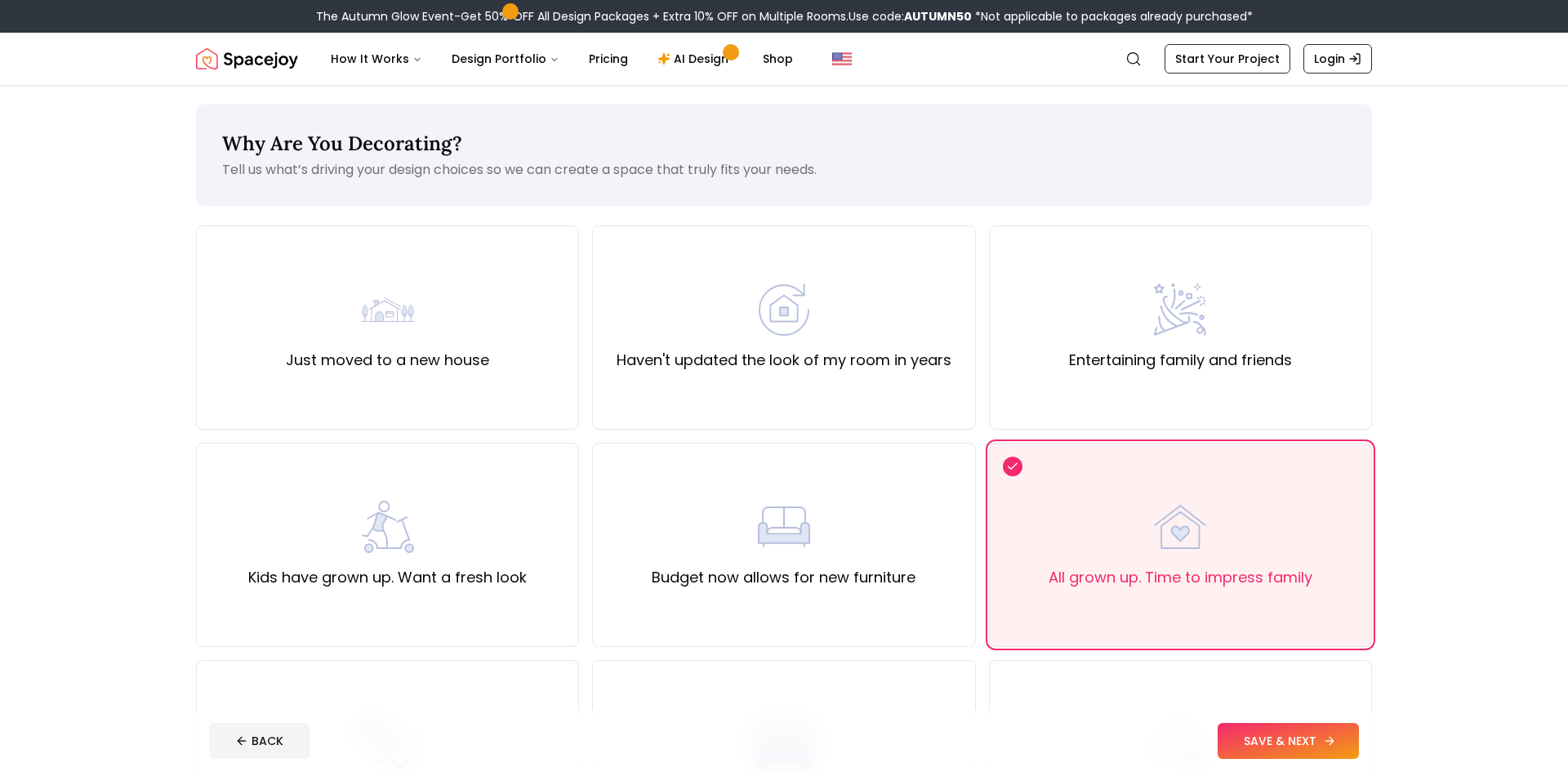
click at [1303, 740] on button "SAVE & NEXT" at bounding box center [1288, 741] width 141 height 36
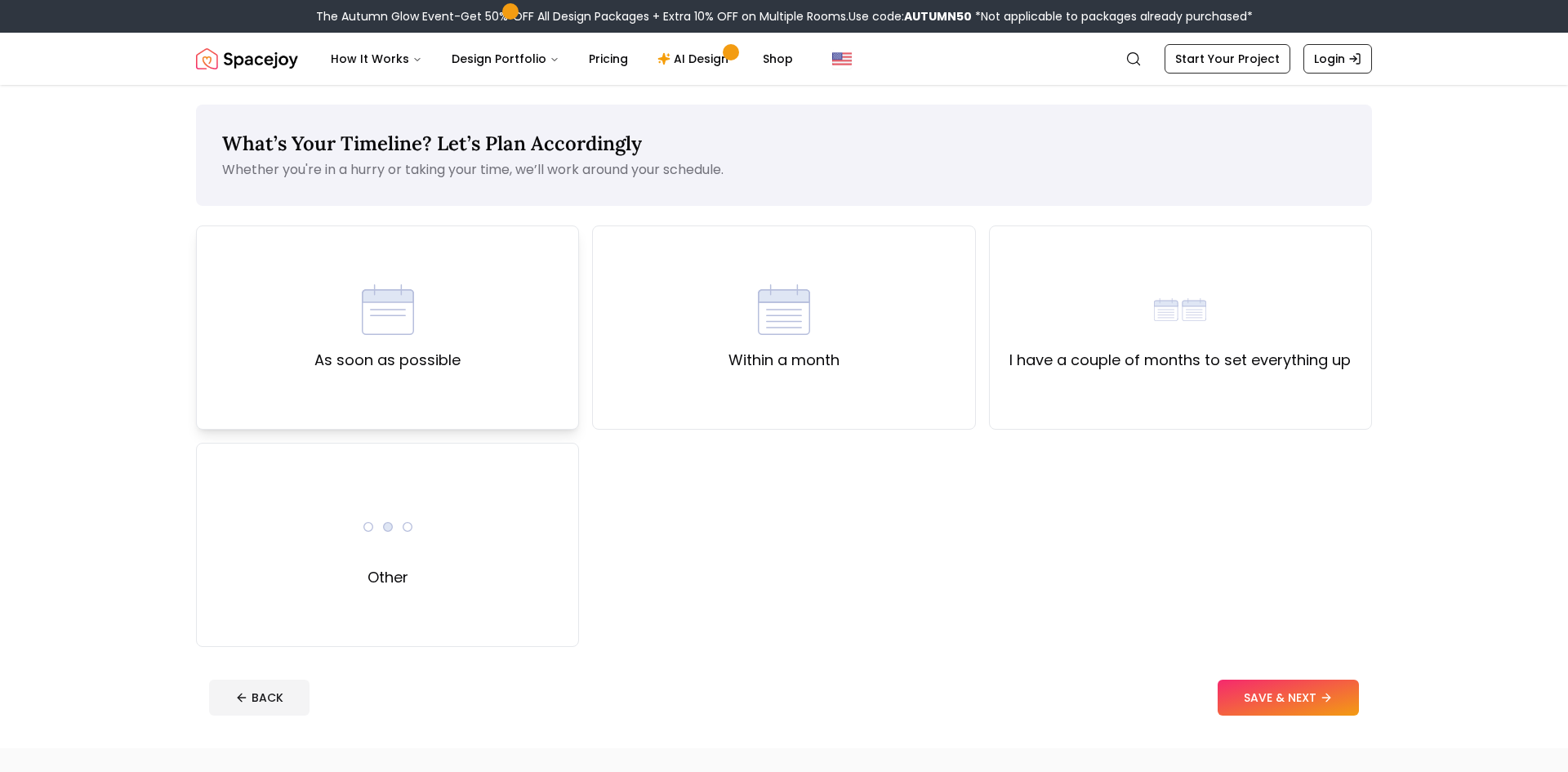
click at [485, 337] on div "As soon as possible" at bounding box center [387, 327] width 383 height 204
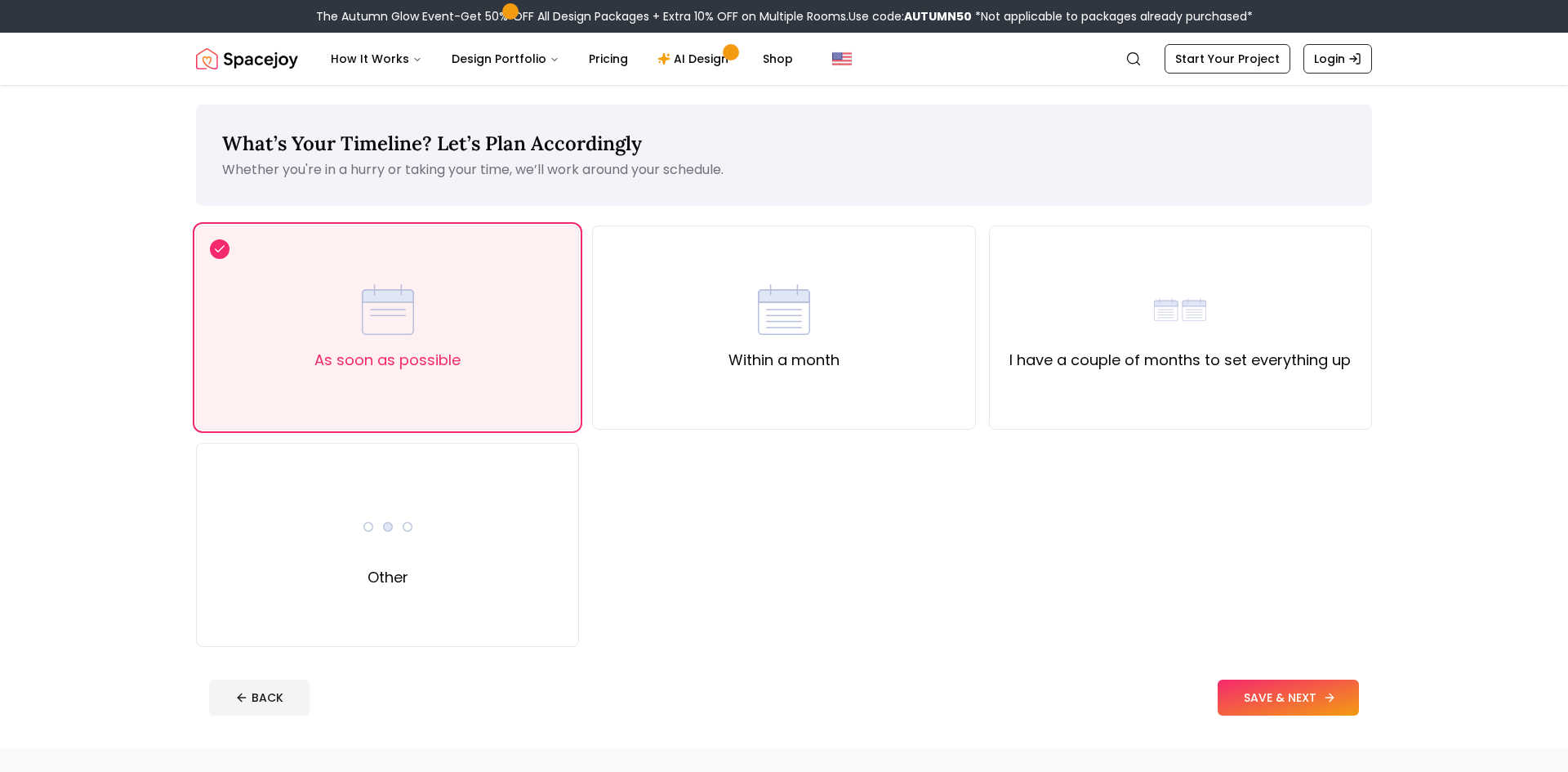
click at [1265, 685] on button "SAVE & NEXT" at bounding box center [1288, 698] width 141 height 36
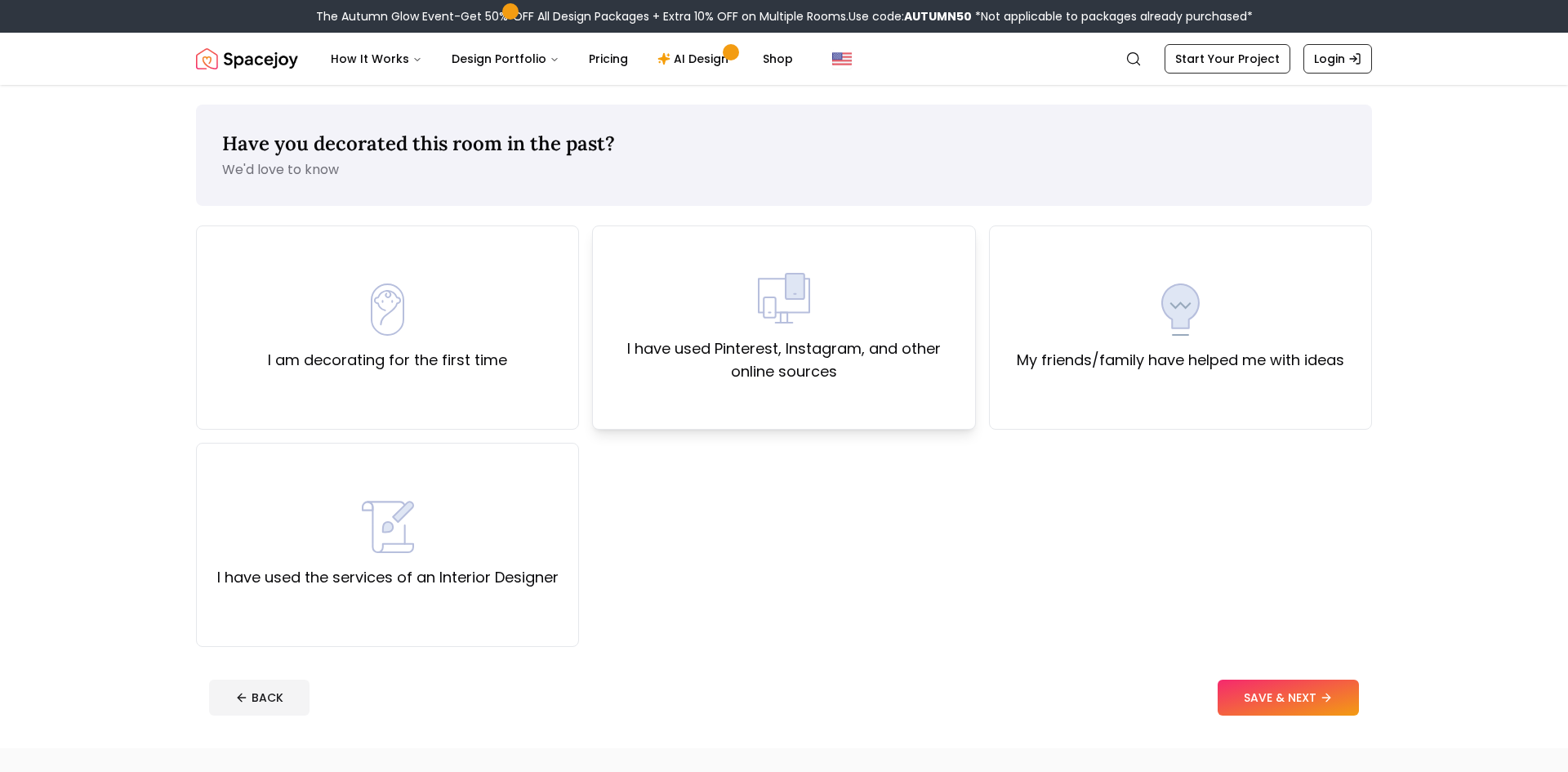
click at [755, 392] on div "I have used Pinterest, Instagram, and other online sources" at bounding box center [784, 327] width 383 height 204
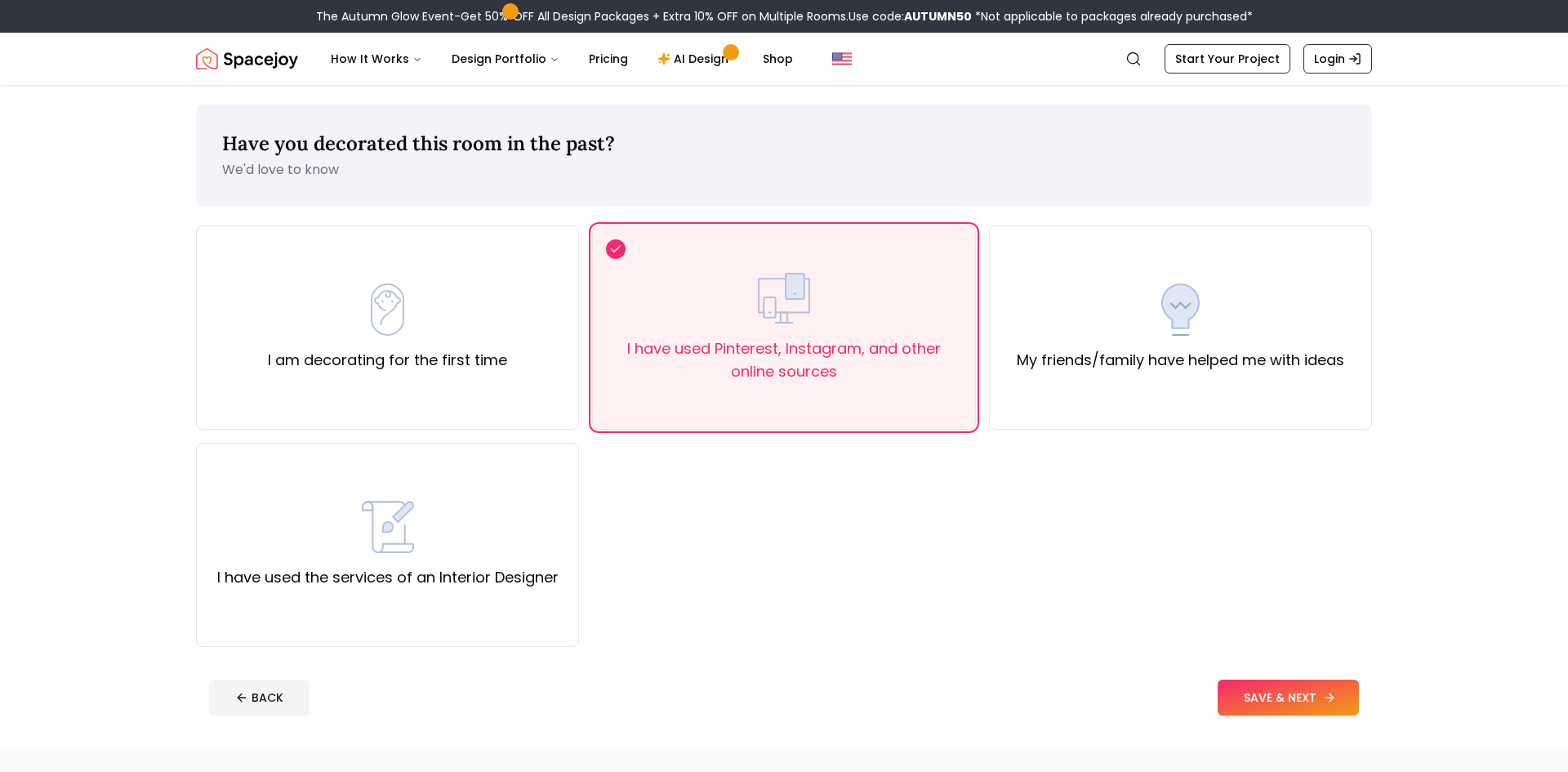
click at [1335, 706] on button "SAVE & NEXT" at bounding box center [1288, 698] width 141 height 36
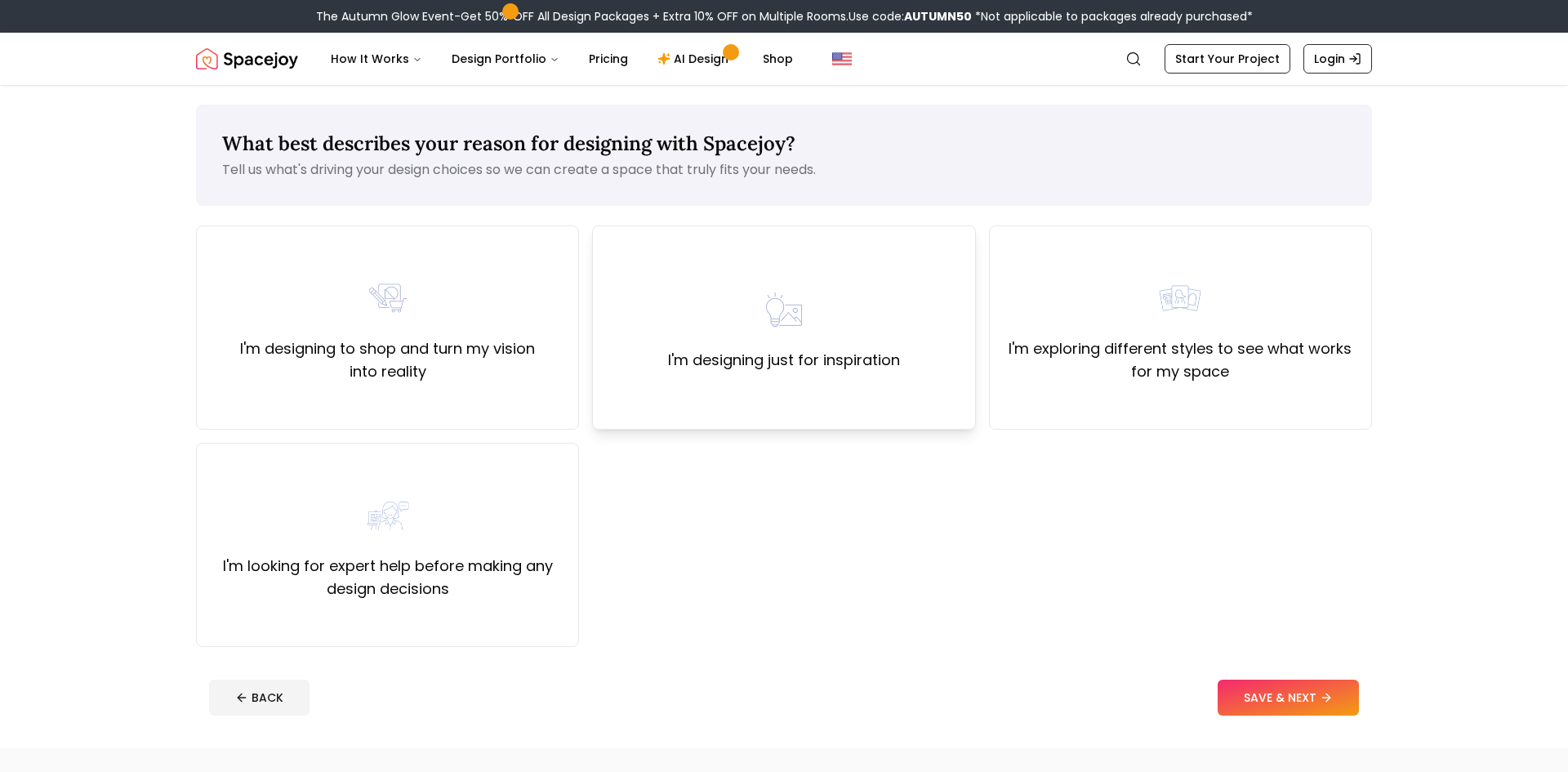
click at [815, 287] on div "I'm designing just for inspiration" at bounding box center [783, 327] width 232 height 88
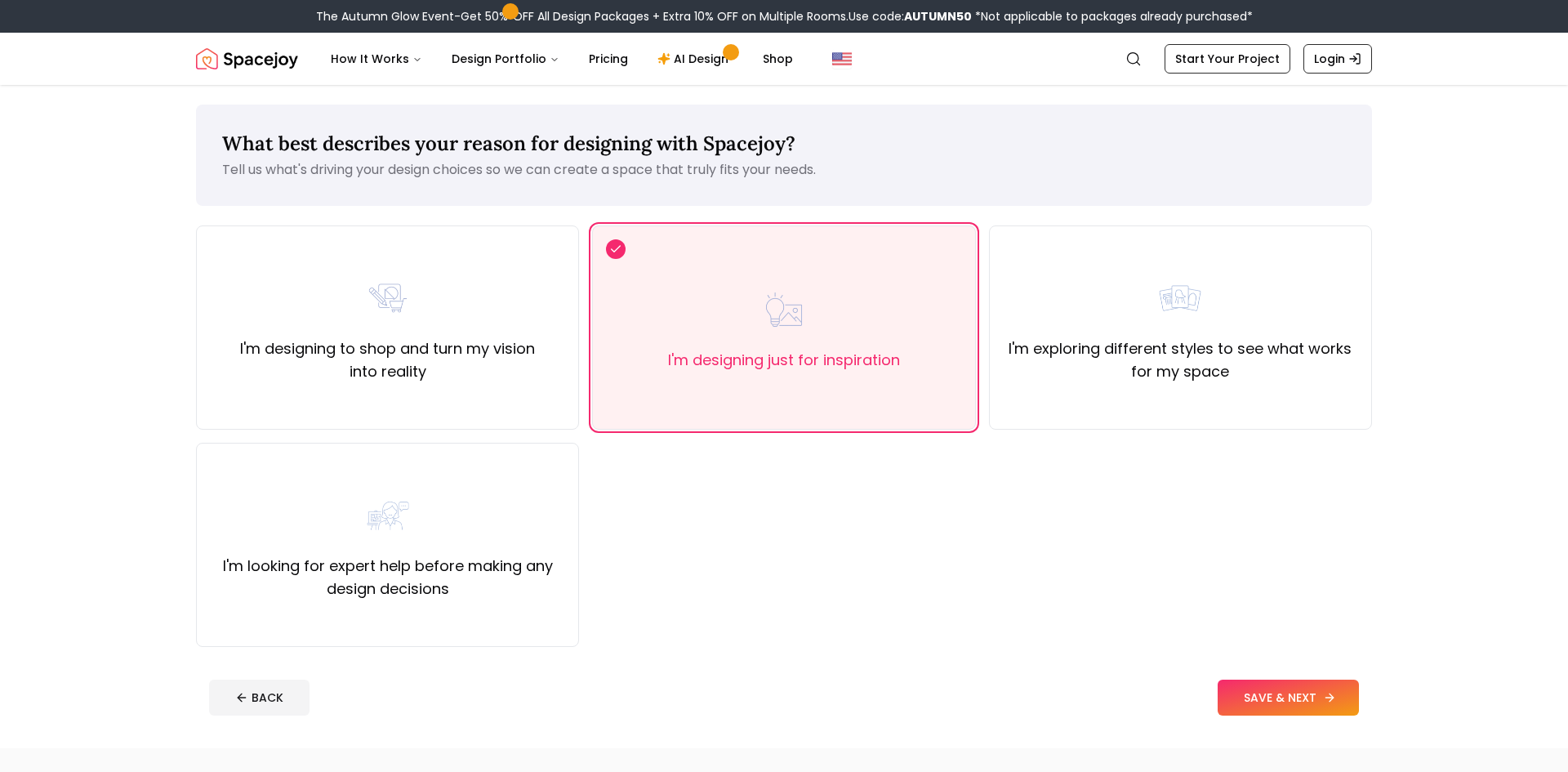
click at [1271, 689] on button "SAVE & NEXT" at bounding box center [1288, 698] width 141 height 36
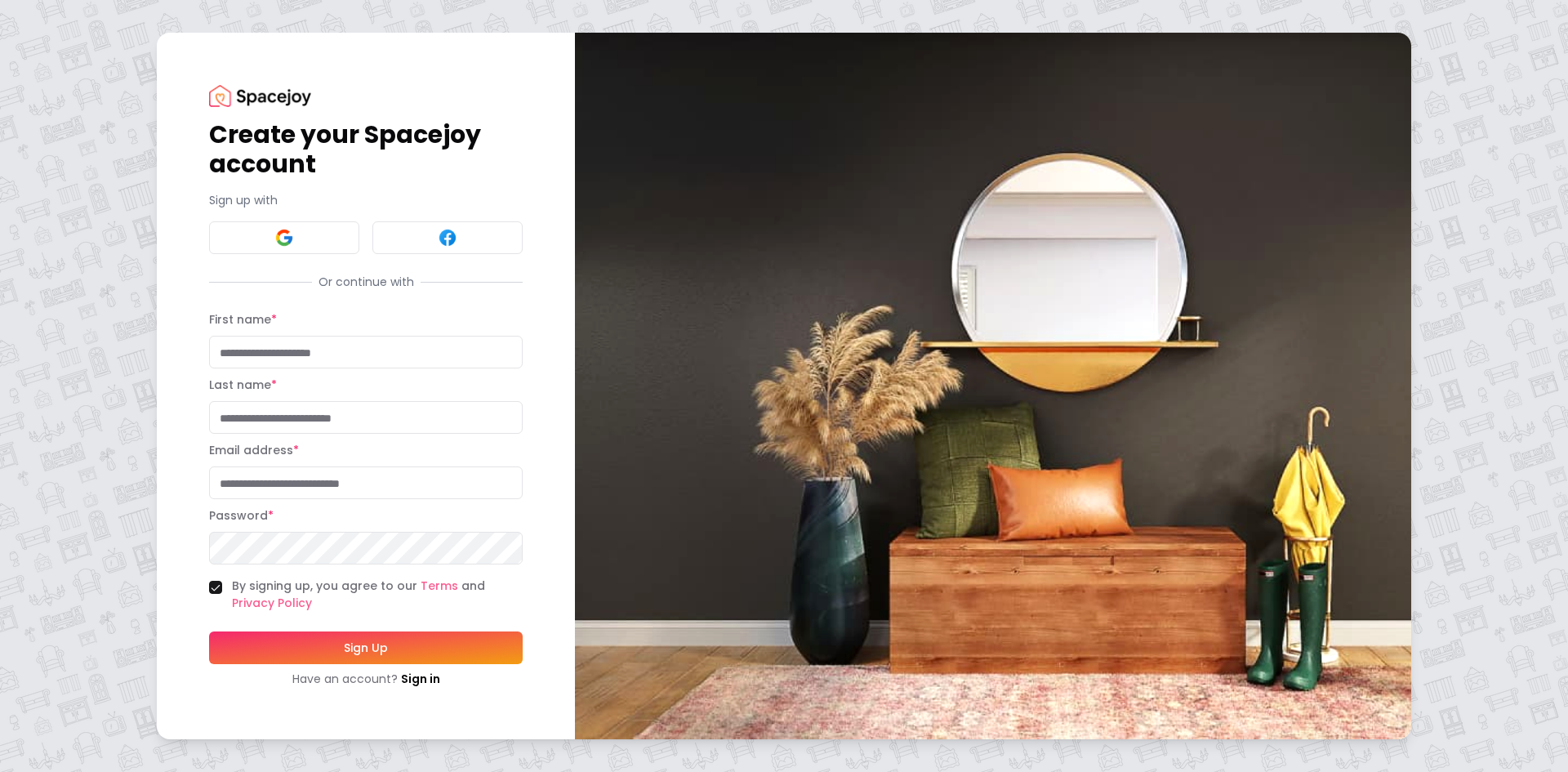
click at [298, 349] on input "First name *" at bounding box center [365, 352] width 314 height 32
type input "*******"
type input "**********"
click at [331, 652] on button "Sign Up" at bounding box center [365, 648] width 314 height 32
